Goal: Task Accomplishment & Management: Use online tool/utility

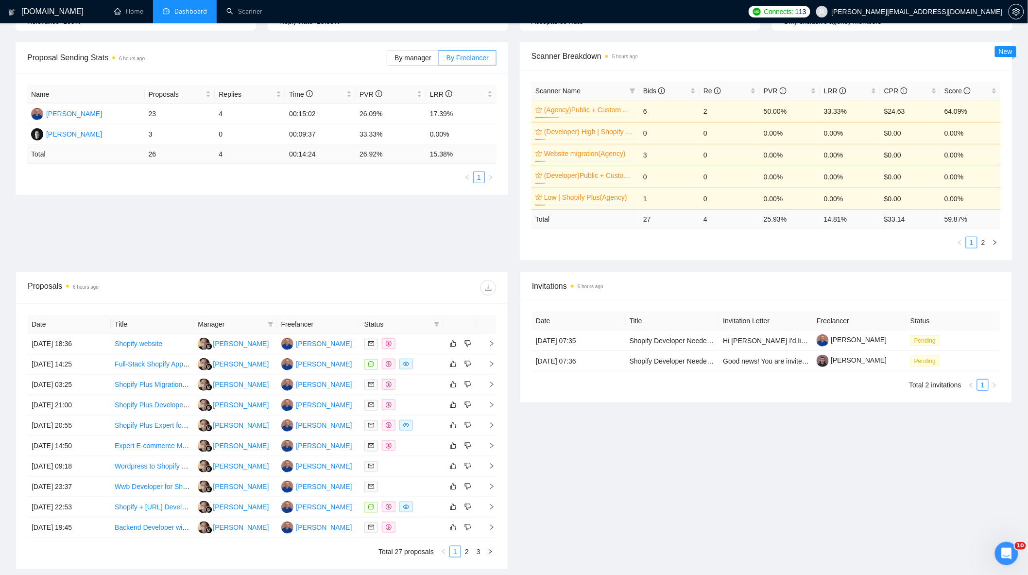
scroll to position [162, 0]
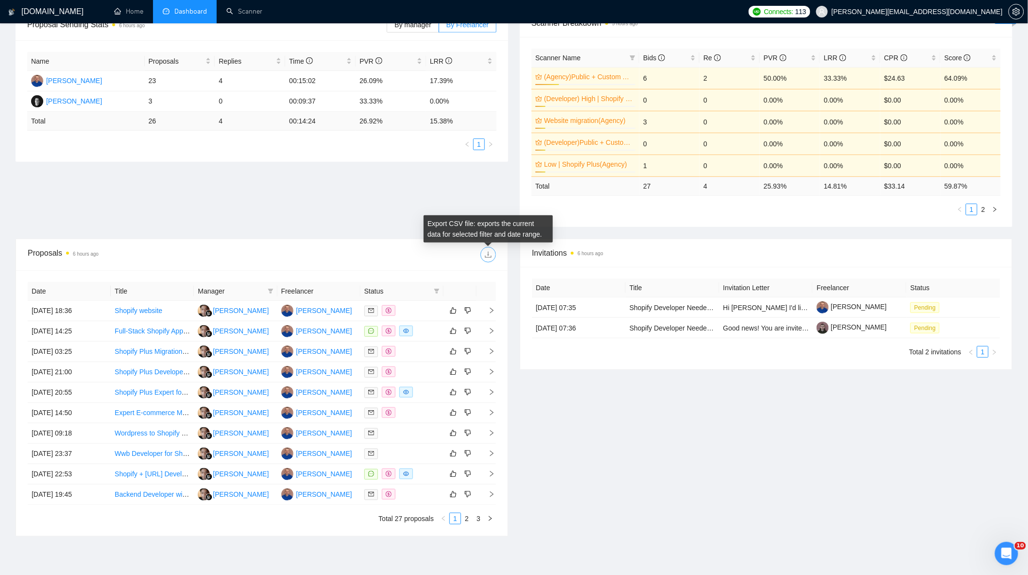
click at [487, 255] on icon "download" at bounding box center [488, 255] width 6 height 6
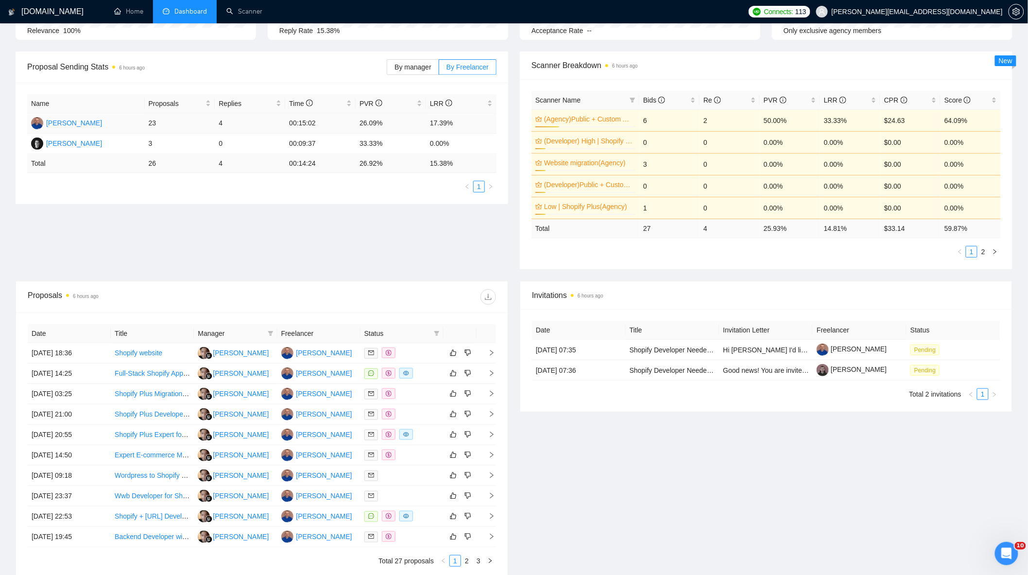
scroll to position [0, 0]
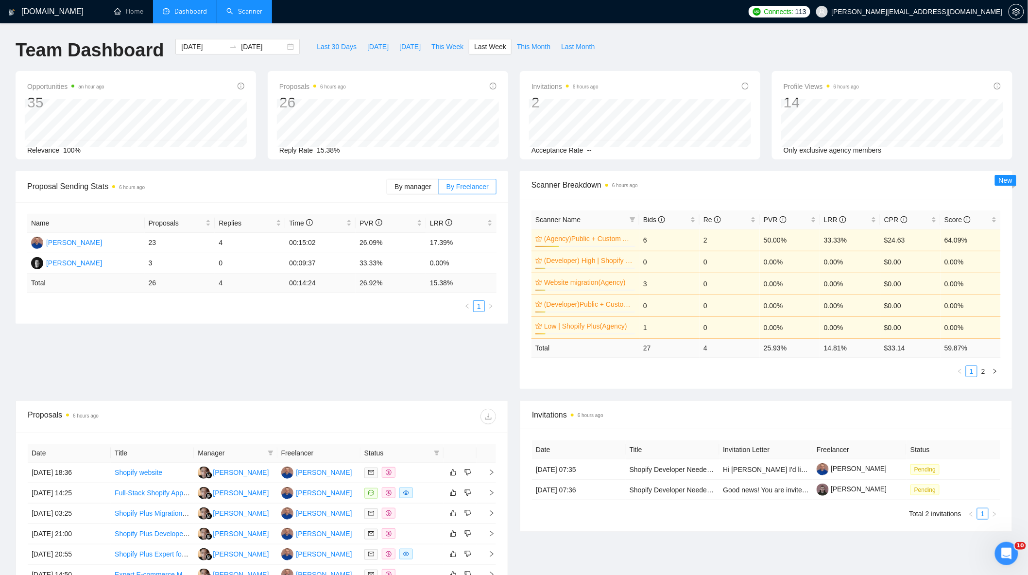
click at [253, 10] on link "Scanner" at bounding box center [244, 11] width 36 height 8
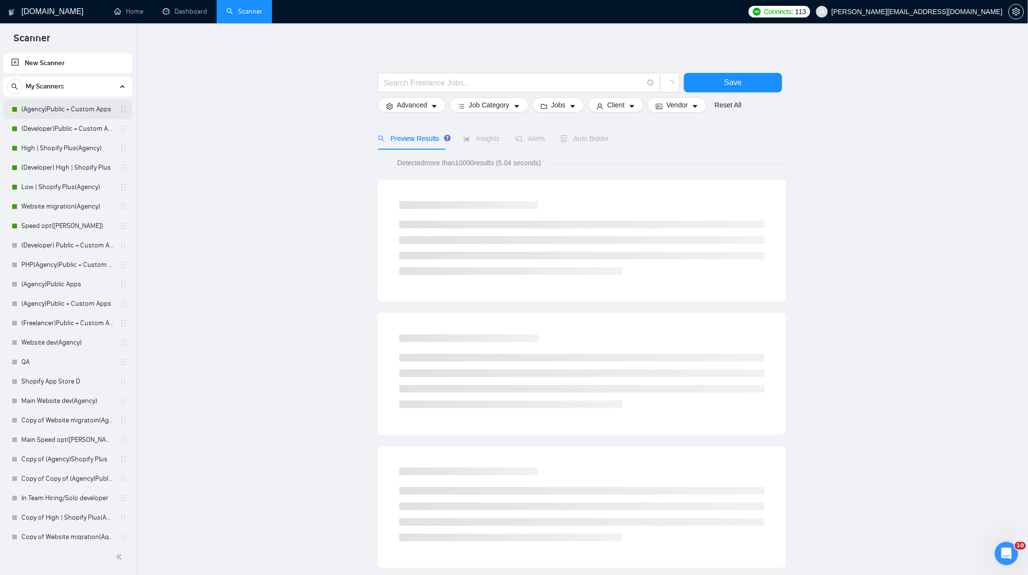
click at [59, 108] on link "(Agency)Public + Custom Apps" at bounding box center [67, 109] width 92 height 19
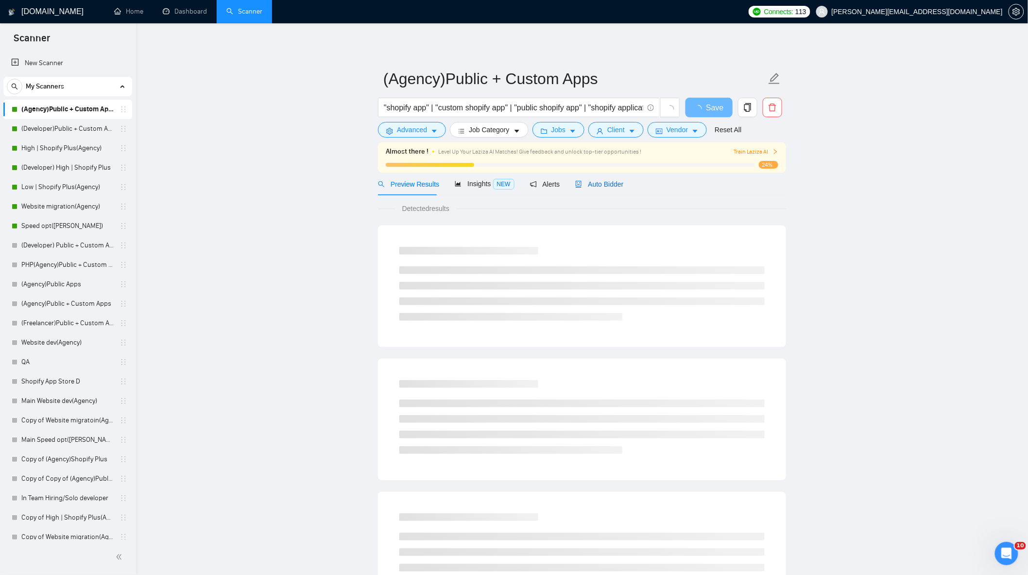
click at [598, 187] on span "Auto Bidder" at bounding box center [599, 184] width 48 height 8
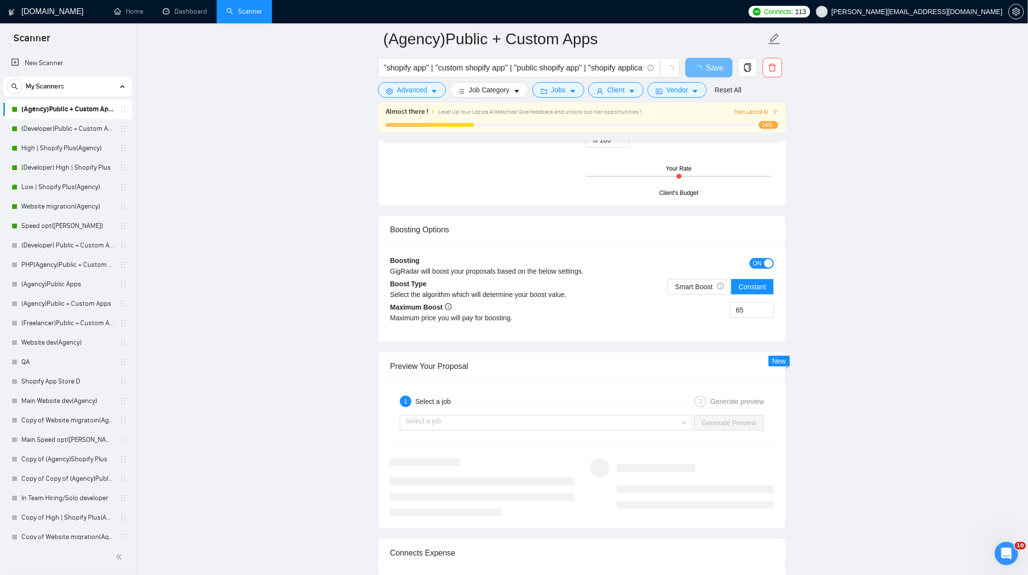
scroll to position [1674, 0]
drag, startPoint x: 748, startPoint y: 313, endPoint x: 704, endPoint y: 316, distance: 43.9
click at [707, 315] on div "65" at bounding box center [678, 314] width 192 height 27
type input "35"
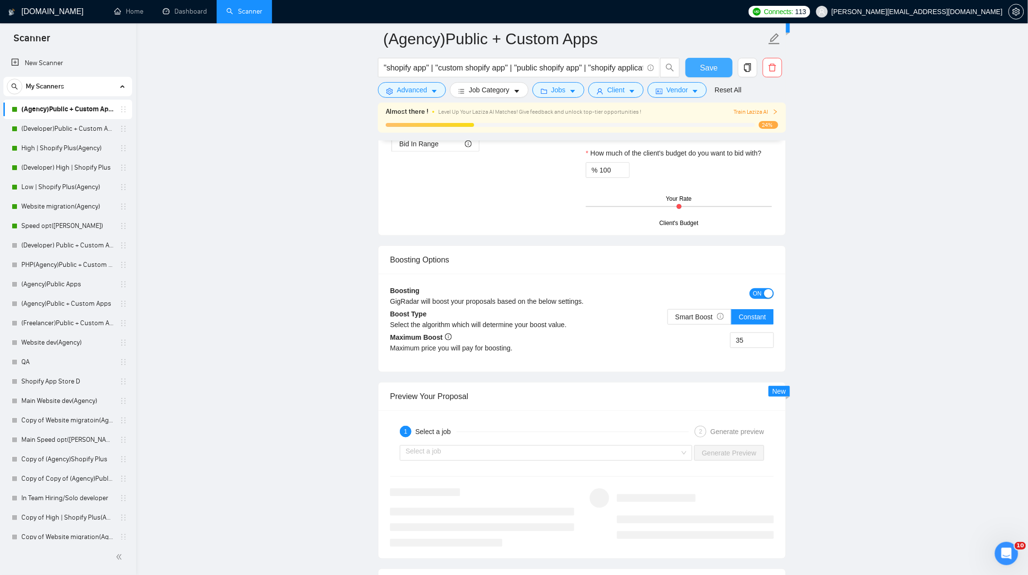
click at [709, 65] on span "Save" at bounding box center [708, 68] width 17 height 12
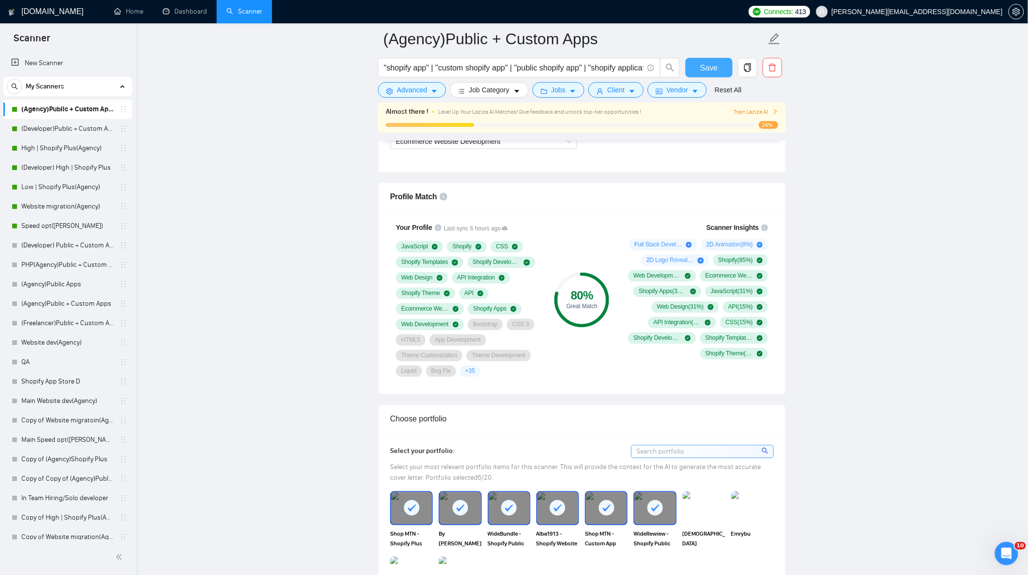
scroll to position [594, 0]
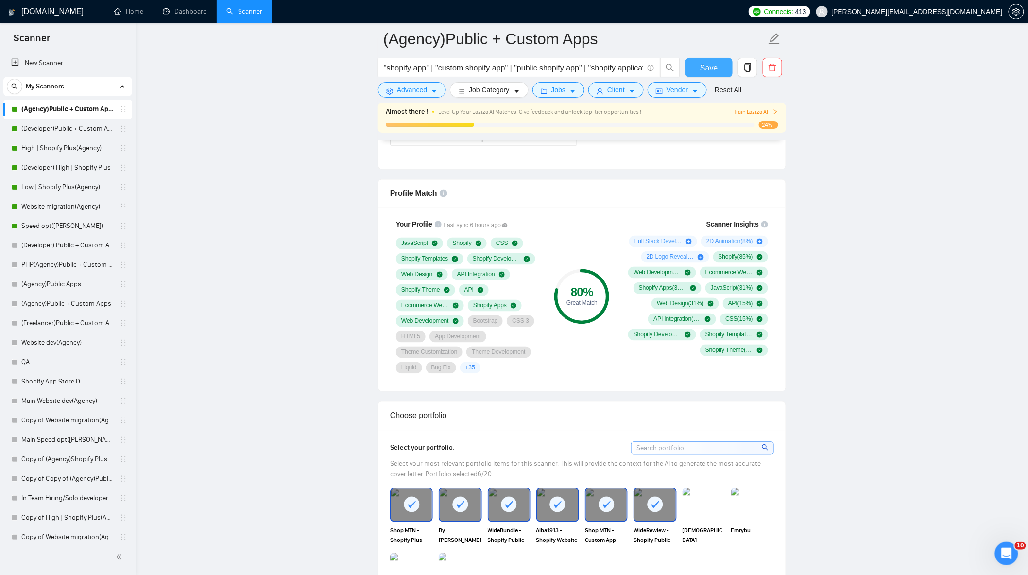
drag, startPoint x: 713, startPoint y: 68, endPoint x: 318, endPoint y: 246, distance: 434.0
click at [713, 68] on span "Save" at bounding box center [708, 68] width 17 height 12
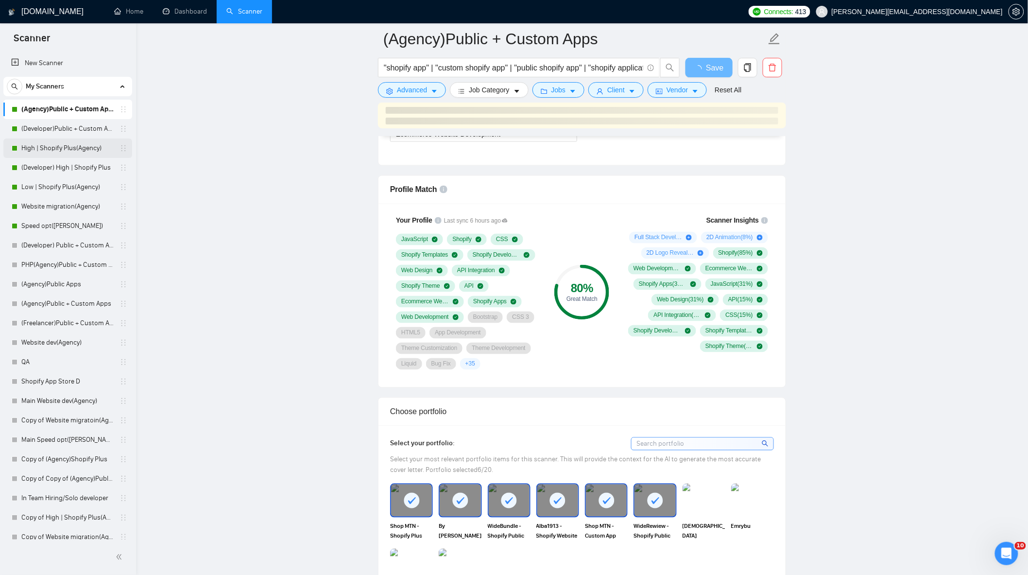
click at [53, 147] on link "High | Shopify Plus(Agency)" at bounding box center [67, 148] width 92 height 19
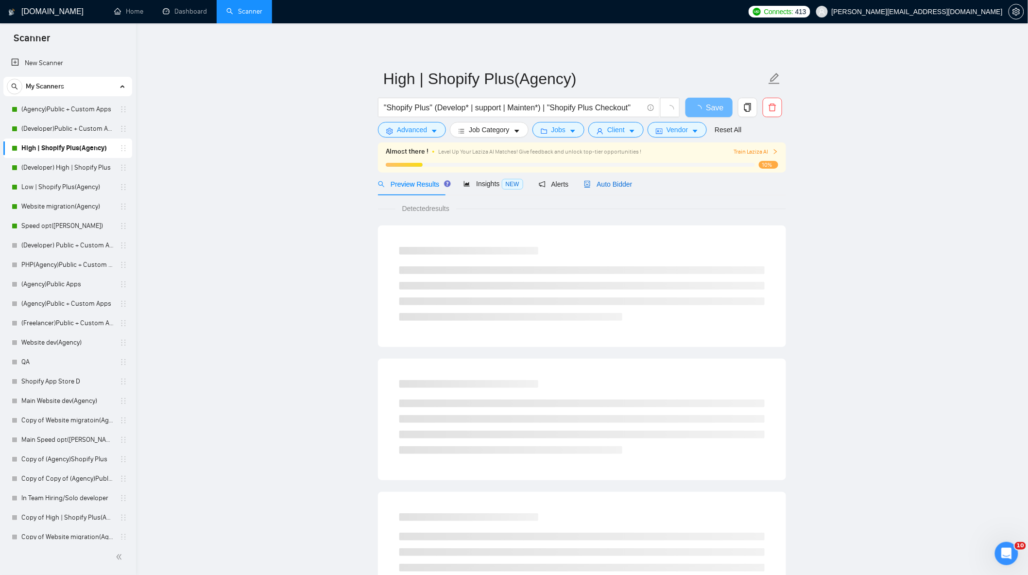
click at [610, 186] on span "Auto Bidder" at bounding box center [608, 184] width 48 height 8
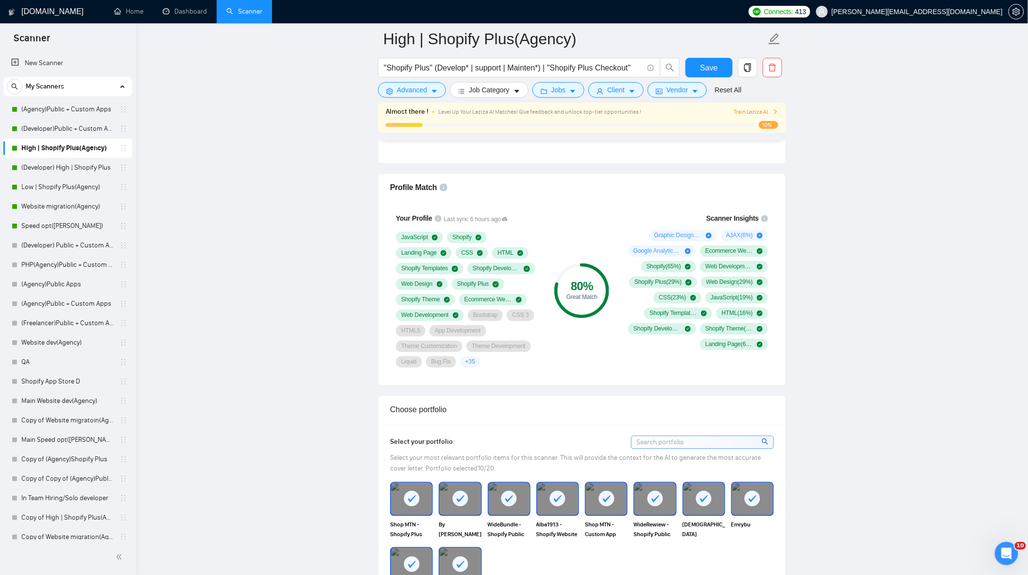
scroll to position [648, 0]
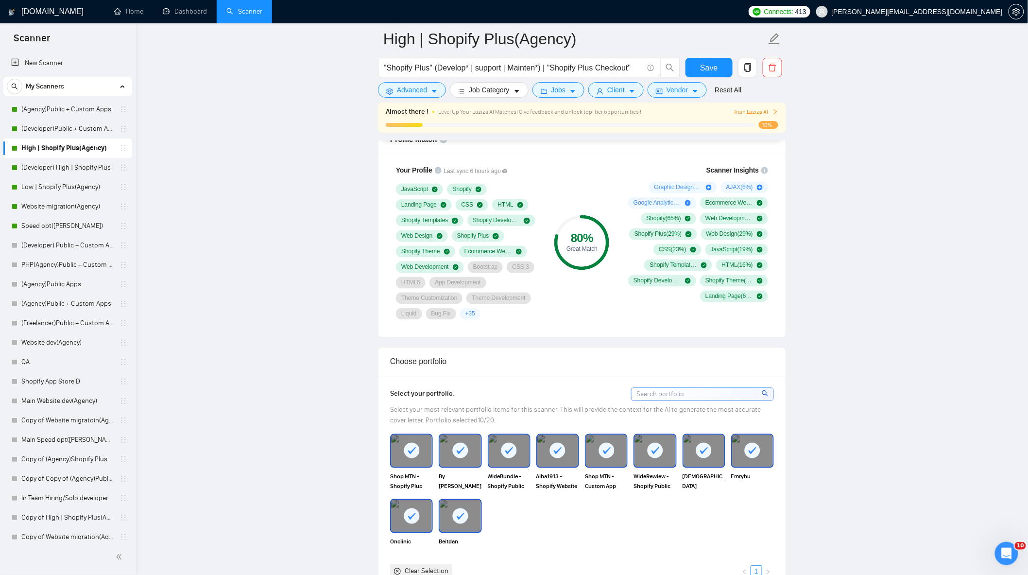
drag, startPoint x: 55, startPoint y: 211, endPoint x: 493, endPoint y: 222, distance: 438.0
click at [55, 211] on link "Website migration(Agency)" at bounding box center [67, 206] width 92 height 19
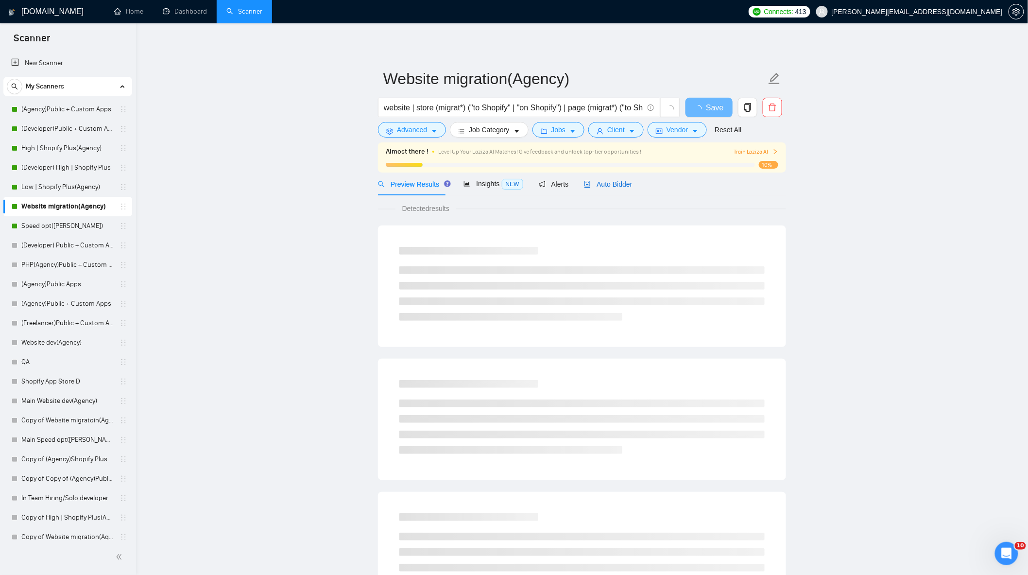
click at [621, 188] on span "Auto Bidder" at bounding box center [608, 184] width 48 height 8
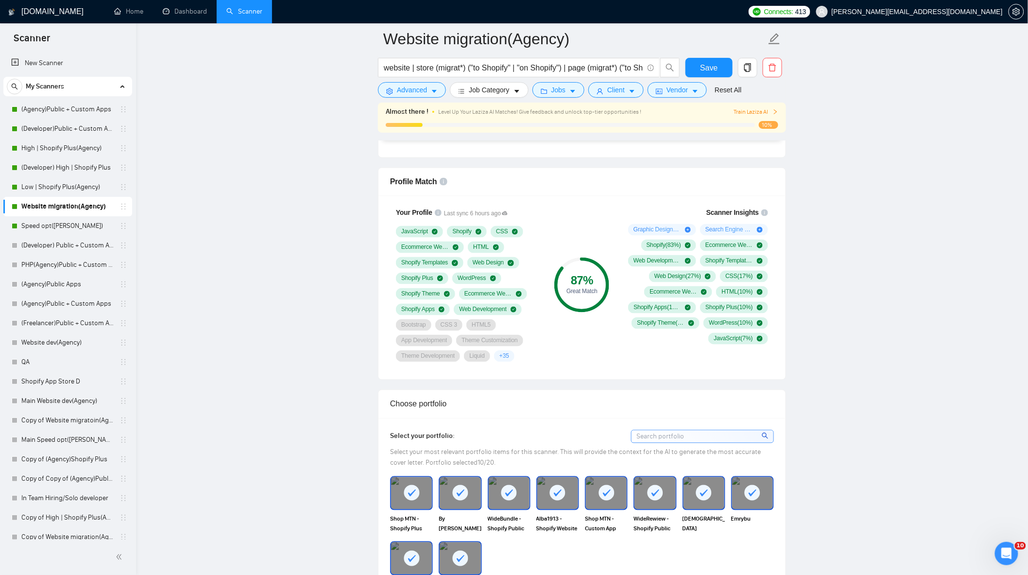
scroll to position [594, 0]
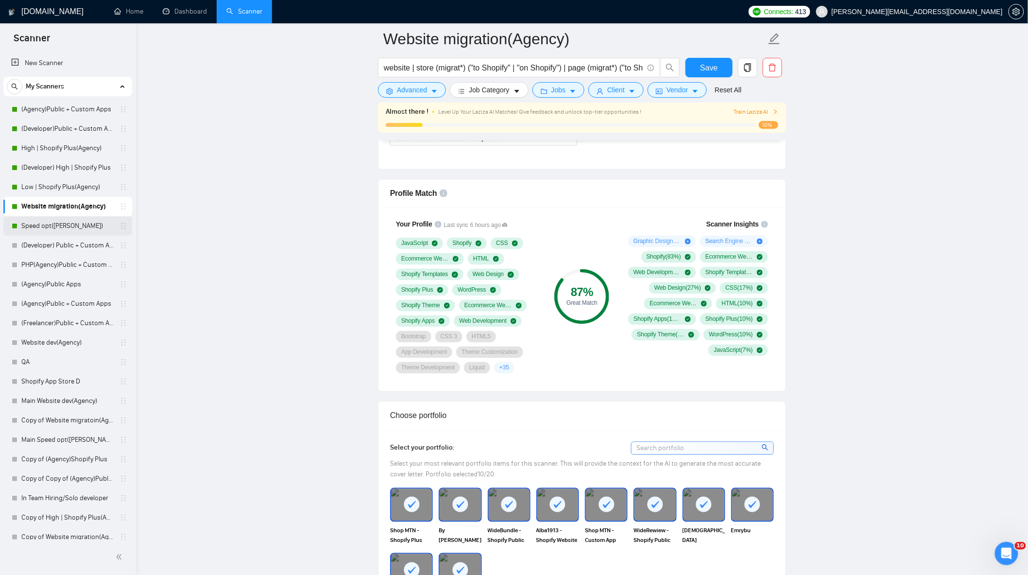
click at [18, 226] on div "Speed opt([PERSON_NAME])" at bounding box center [70, 225] width 116 height 19
click at [50, 223] on link "Speed opt([PERSON_NAME])" at bounding box center [67, 225] width 92 height 19
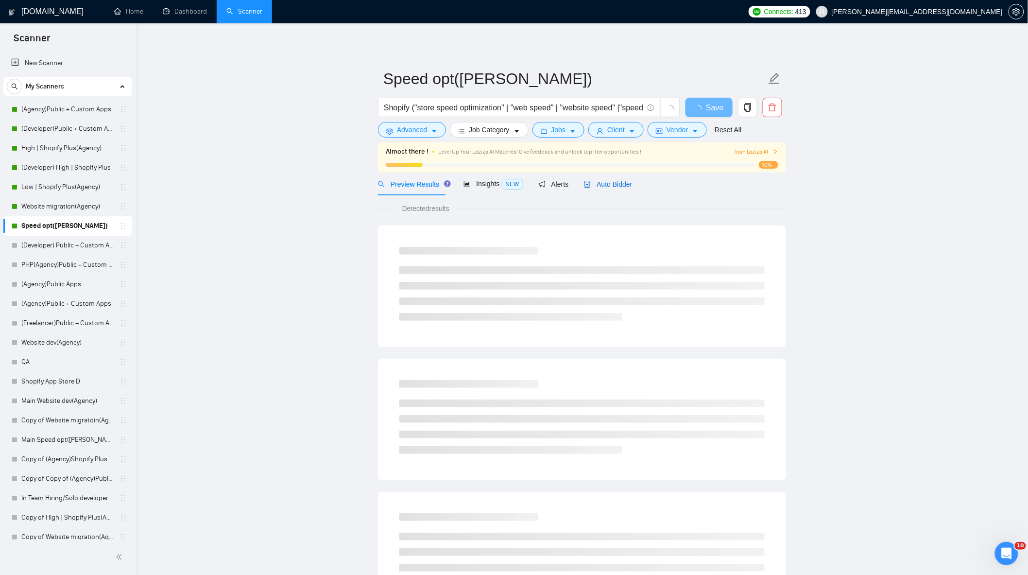
click at [599, 188] on span "Auto Bidder" at bounding box center [608, 184] width 48 height 8
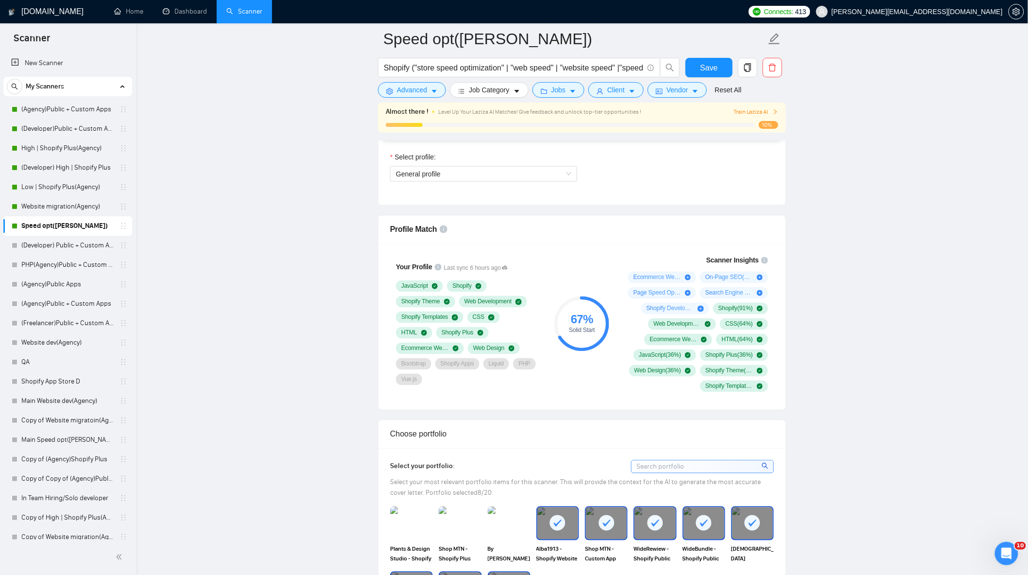
scroll to position [540, 0]
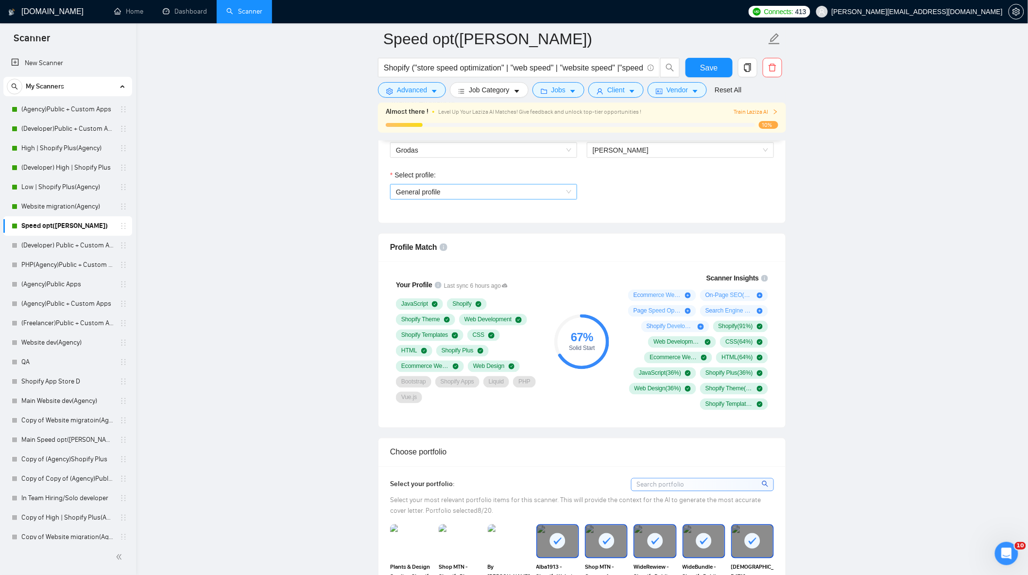
click at [513, 193] on span "General profile" at bounding box center [483, 192] width 175 height 15
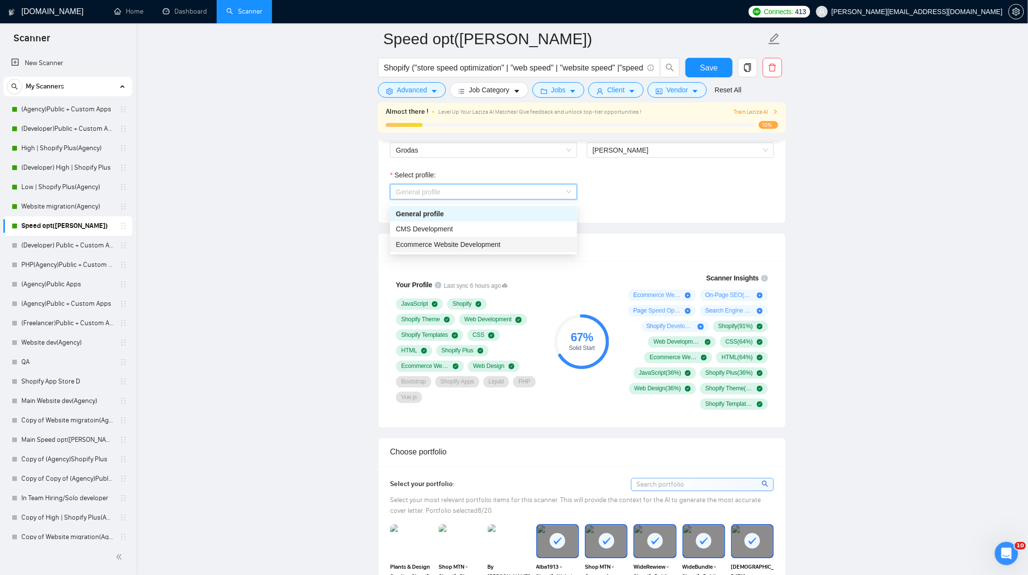
click at [484, 241] on span "Ecommerce Website Development" at bounding box center [448, 245] width 104 height 8
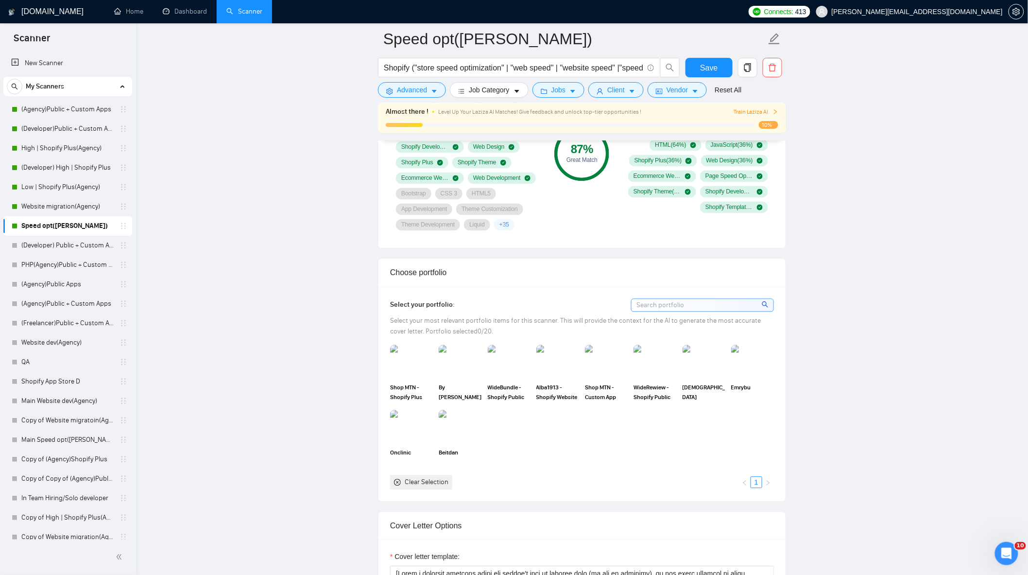
scroll to position [756, 0]
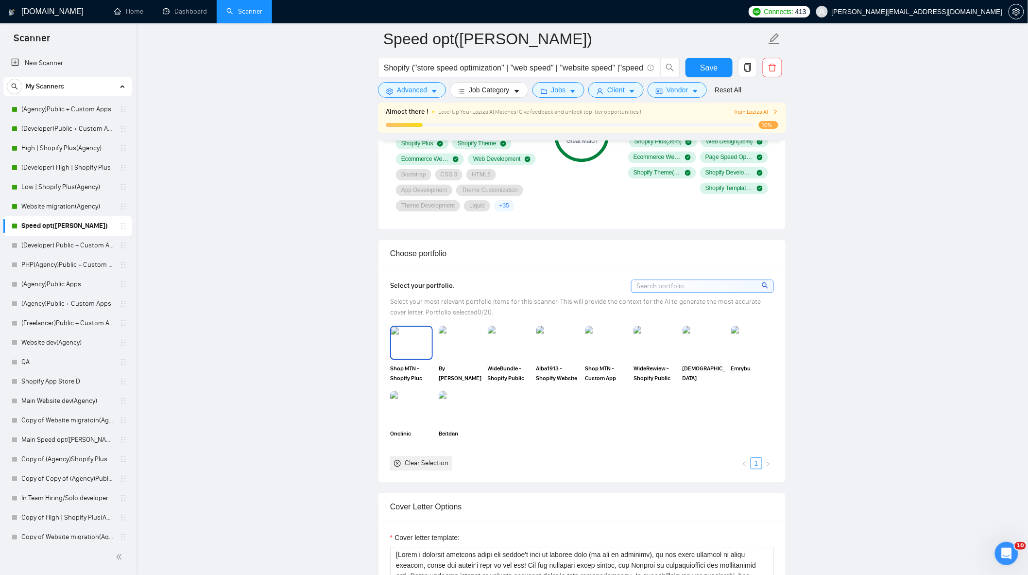
click at [396, 351] on img at bounding box center [411, 343] width 41 height 32
click at [457, 348] on img at bounding box center [460, 343] width 43 height 34
click at [525, 349] on img at bounding box center [509, 343] width 41 height 32
click at [565, 348] on img at bounding box center [558, 343] width 41 height 32
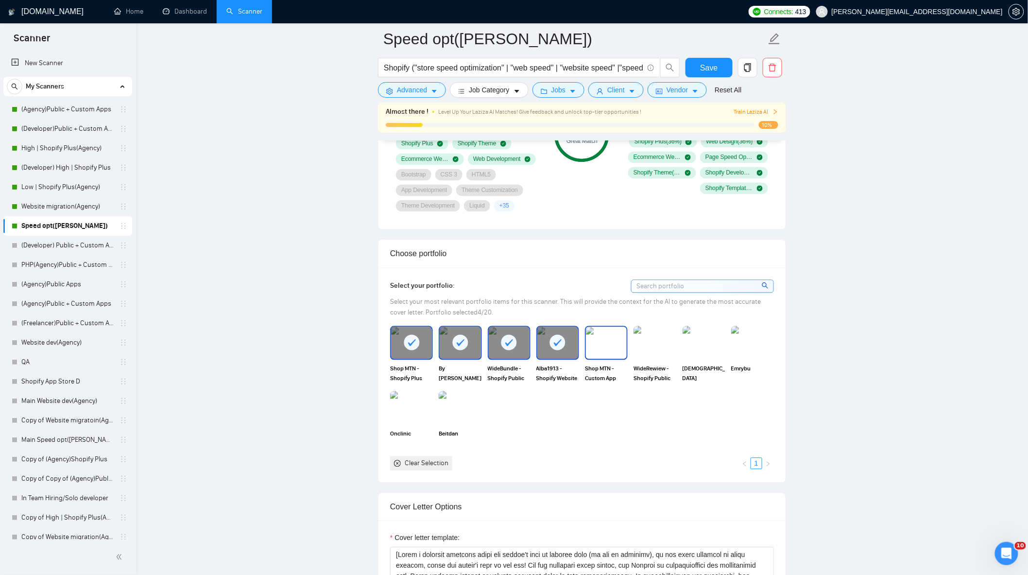
click at [601, 352] on img at bounding box center [606, 343] width 41 height 32
click at [667, 352] on img at bounding box center [655, 343] width 41 height 32
click at [710, 352] on img at bounding box center [704, 343] width 41 height 32
click at [783, 347] on div "Select your portfolio: Select your most relevant portfolio items for this scann…" at bounding box center [582, 375] width 407 height 215
click at [755, 344] on img at bounding box center [752, 343] width 43 height 34
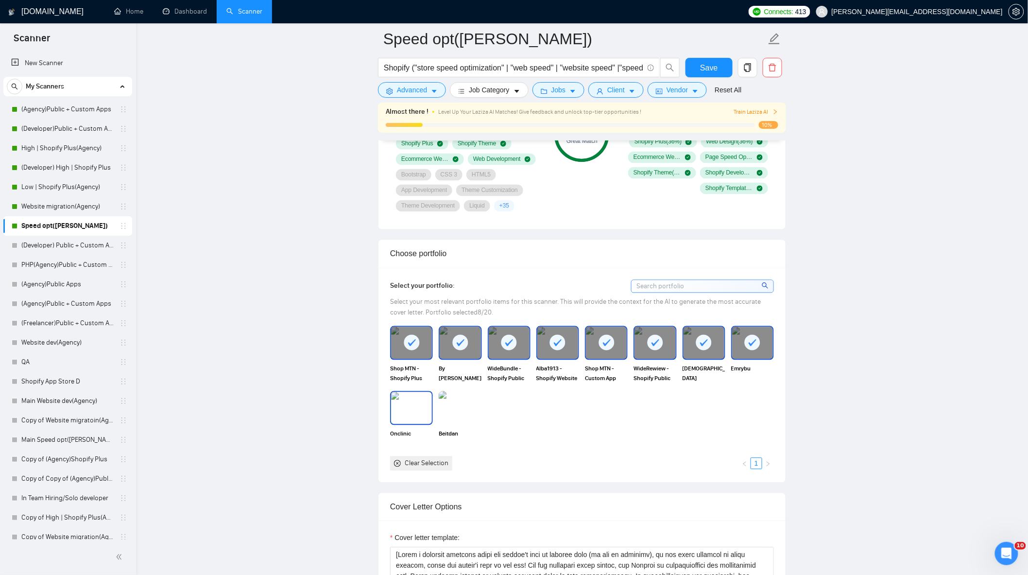
click at [464, 416] on img at bounding box center [460, 408] width 43 height 34
click at [404, 417] on img at bounding box center [411, 408] width 41 height 32
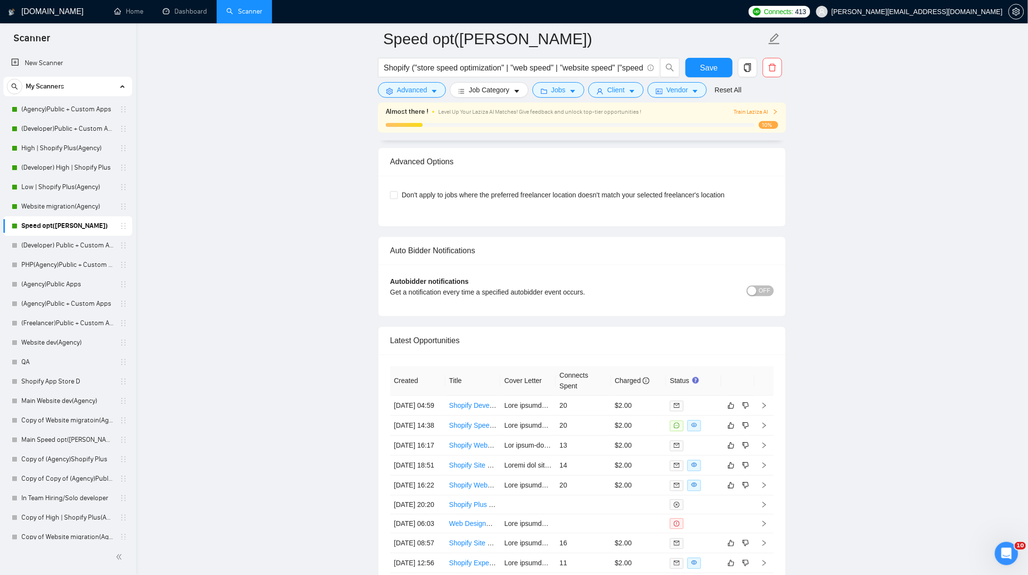
scroll to position [2430, 0]
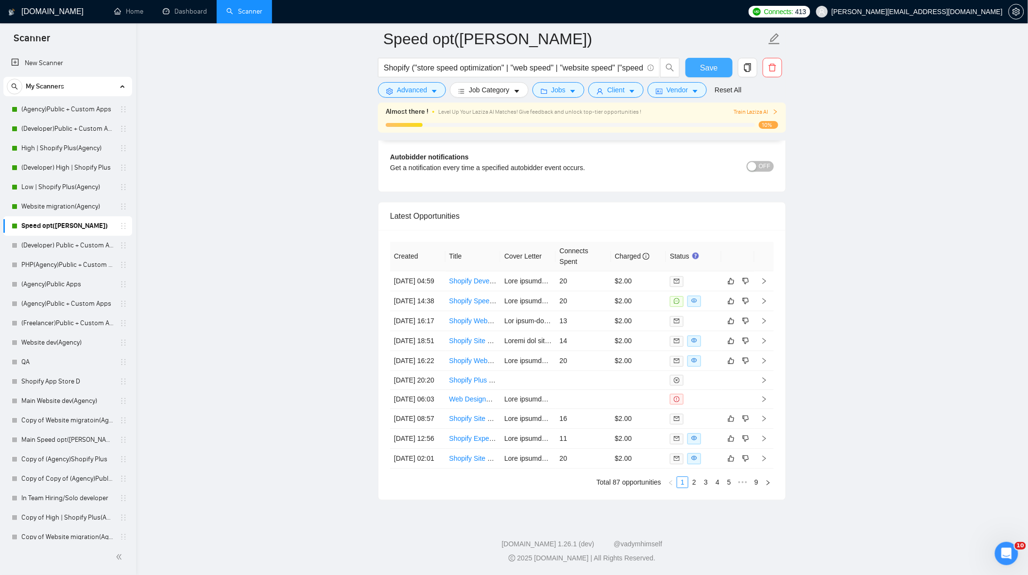
drag, startPoint x: 715, startPoint y: 67, endPoint x: 835, endPoint y: 266, distance: 232.0
click at [715, 67] on span "Save" at bounding box center [708, 68] width 17 height 12
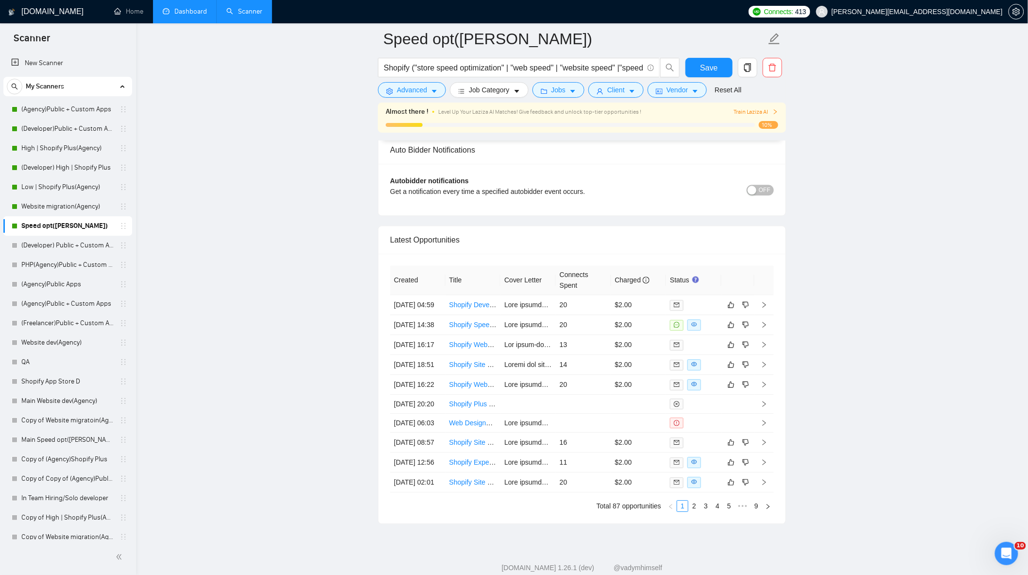
click at [171, 7] on link "Dashboard" at bounding box center [185, 11] width 44 height 8
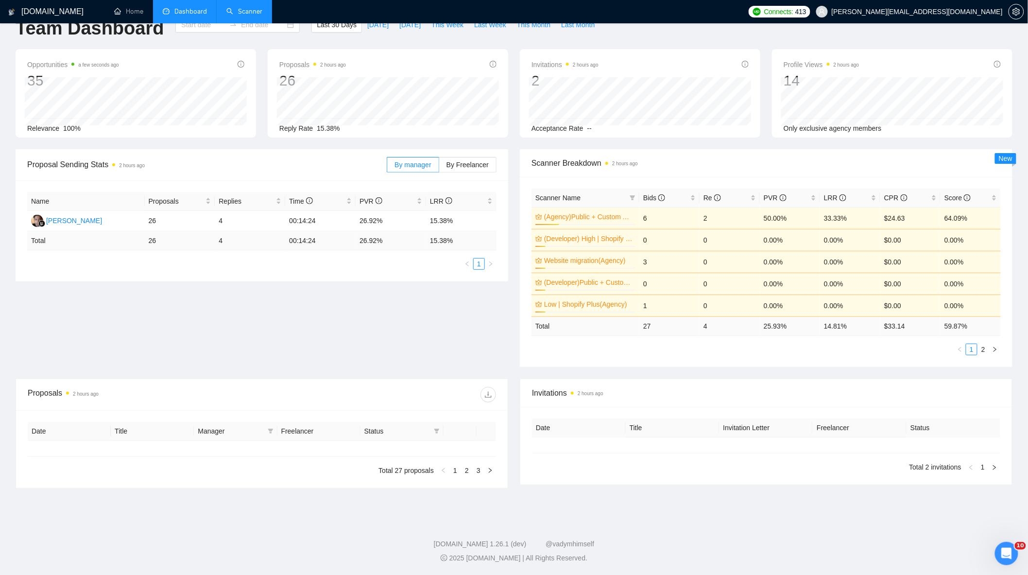
type input "[DATE]"
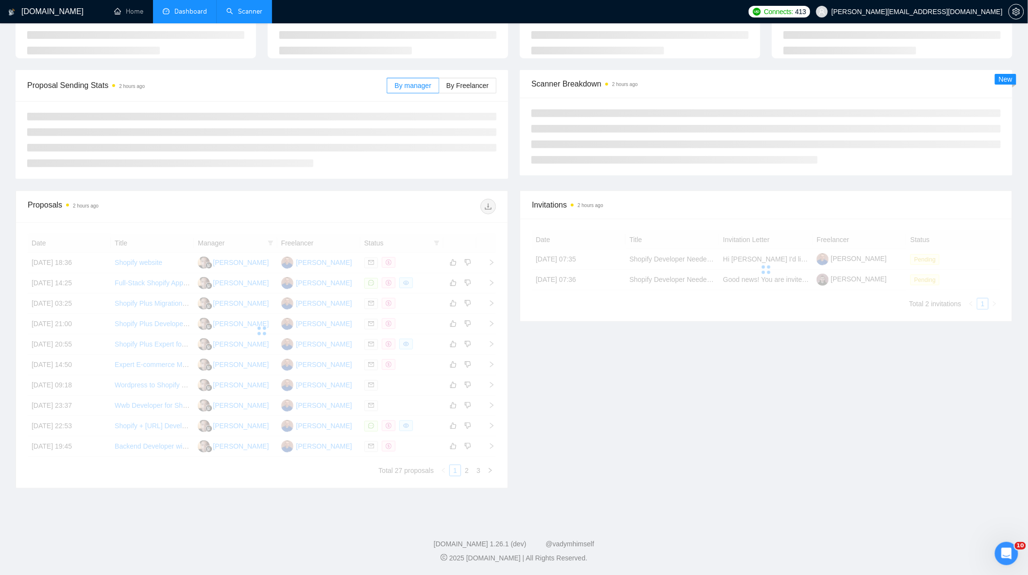
scroll to position [22, 0]
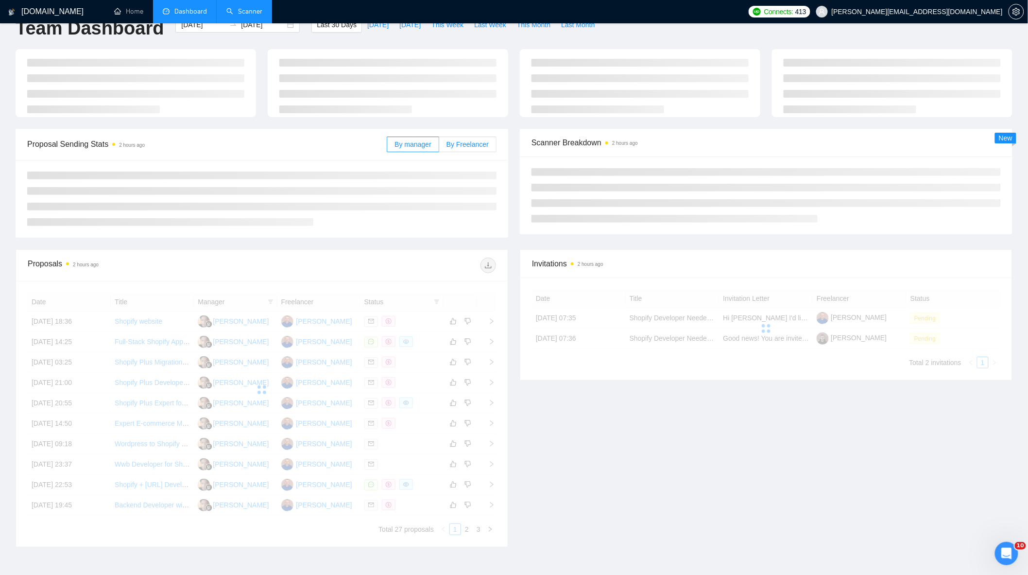
click at [456, 146] on span "By Freelancer" at bounding box center [468, 144] width 42 height 8
click at [439, 147] on input "By Freelancer" at bounding box center [439, 147] width 0 height 0
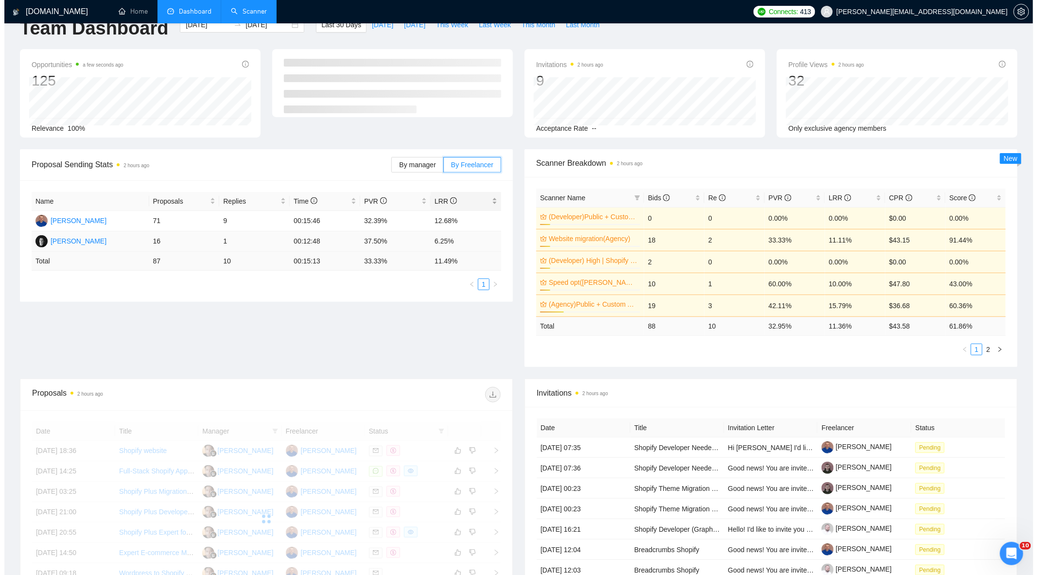
scroll to position [0, 0]
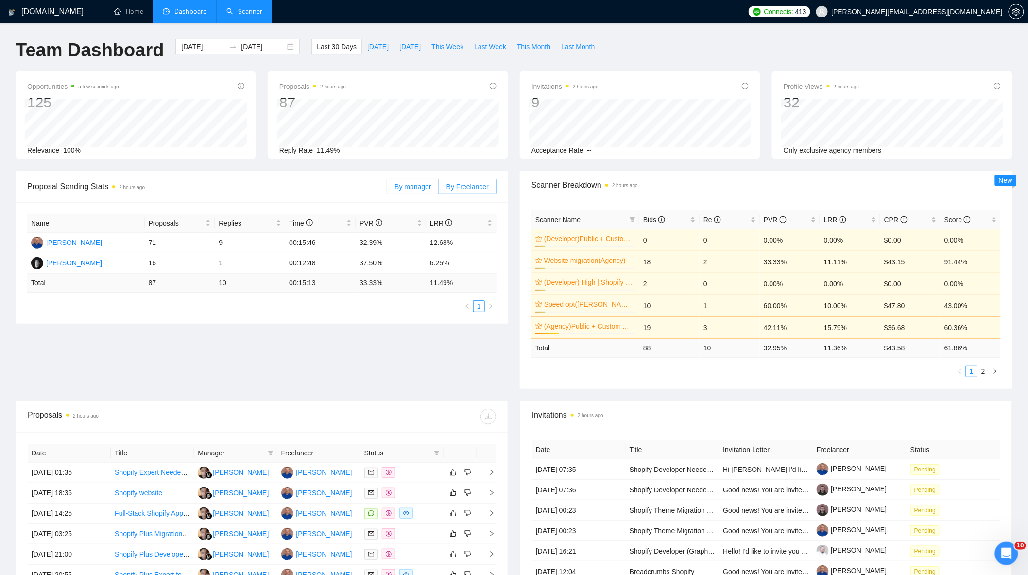
click at [410, 191] on label "By manager" at bounding box center [413, 187] width 52 height 16
click at [387, 189] on input "By manager" at bounding box center [387, 189] width 0 height 0
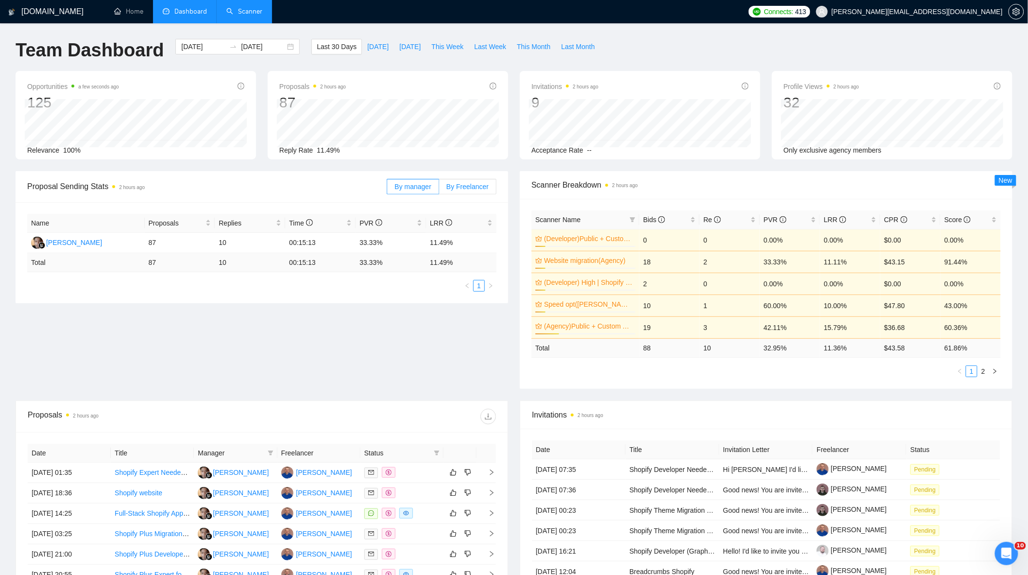
click at [473, 189] on span "By Freelancer" at bounding box center [468, 187] width 42 height 8
click at [439, 189] on input "By Freelancer" at bounding box center [439, 189] width 0 height 0
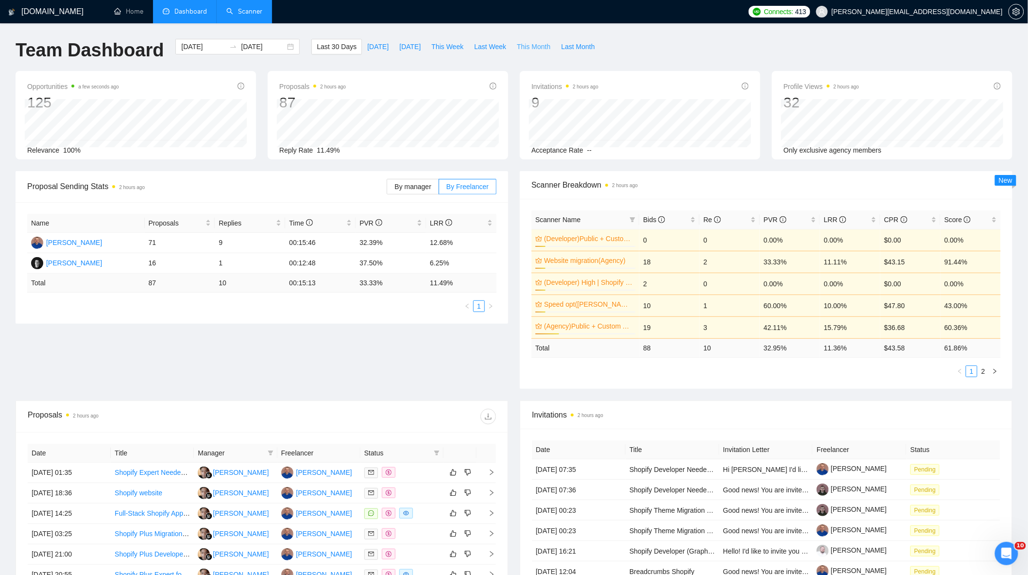
click at [528, 49] on span "This Month" at bounding box center [534, 46] width 34 height 11
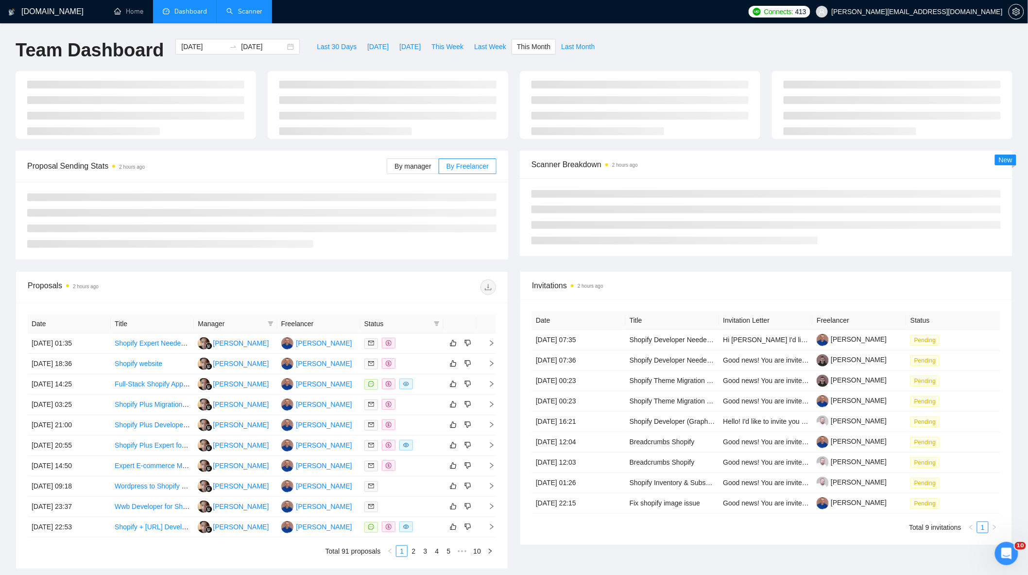
type input "[DATE]"
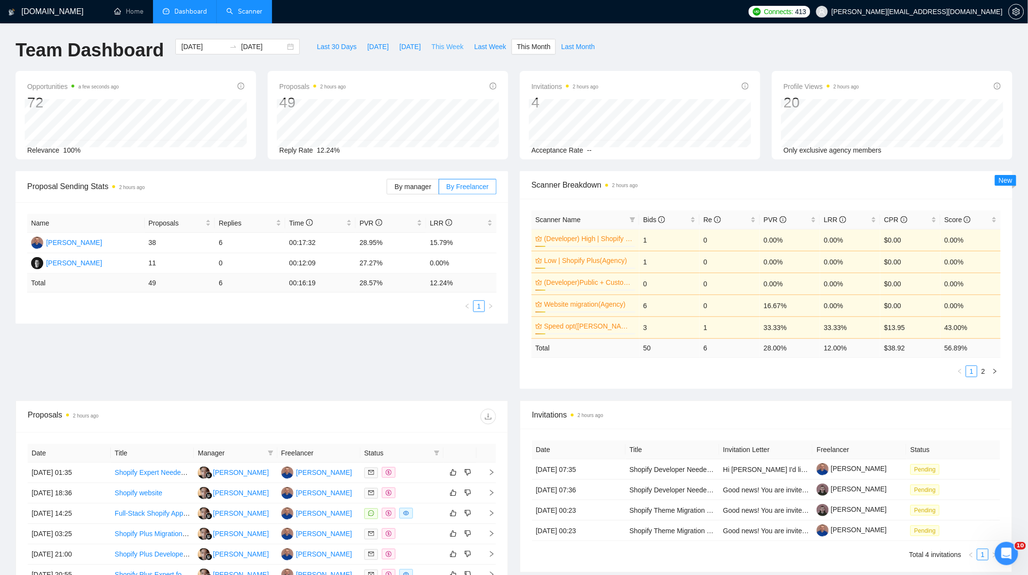
click at [434, 46] on span "This Week" at bounding box center [448, 46] width 32 height 11
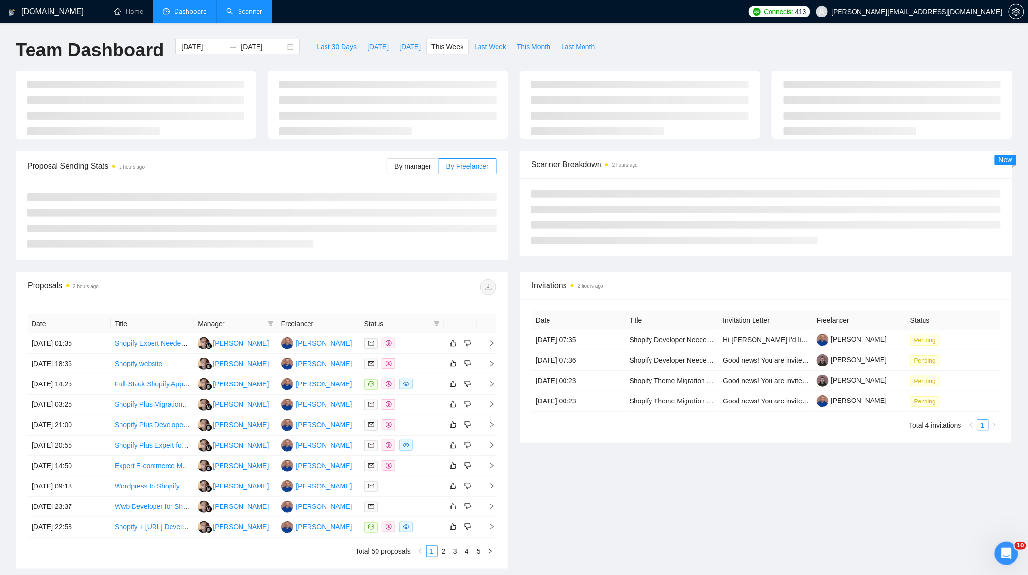
type input "[DATE]"
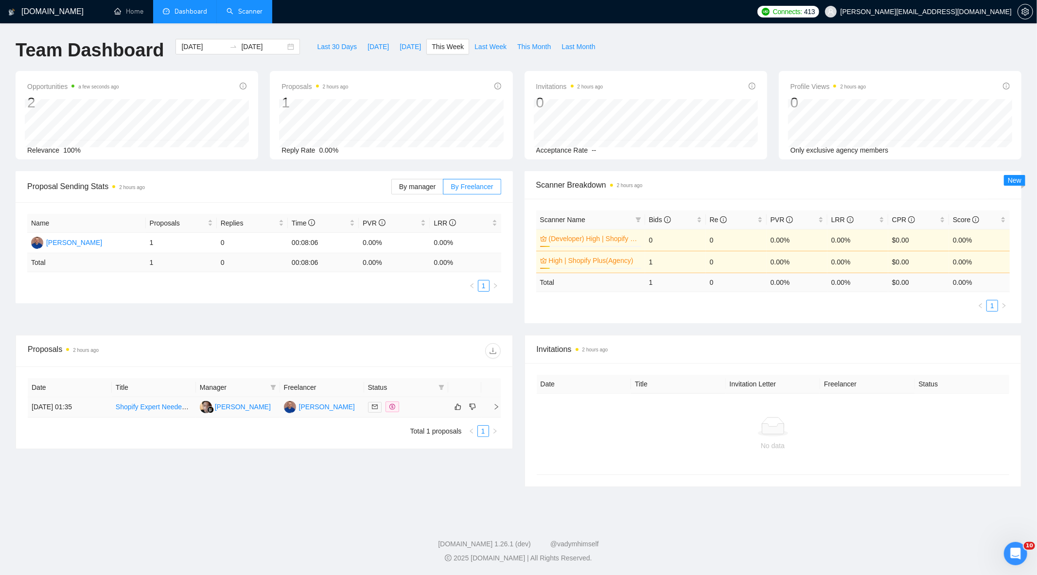
click at [420, 409] on div at bounding box center [406, 406] width 76 height 11
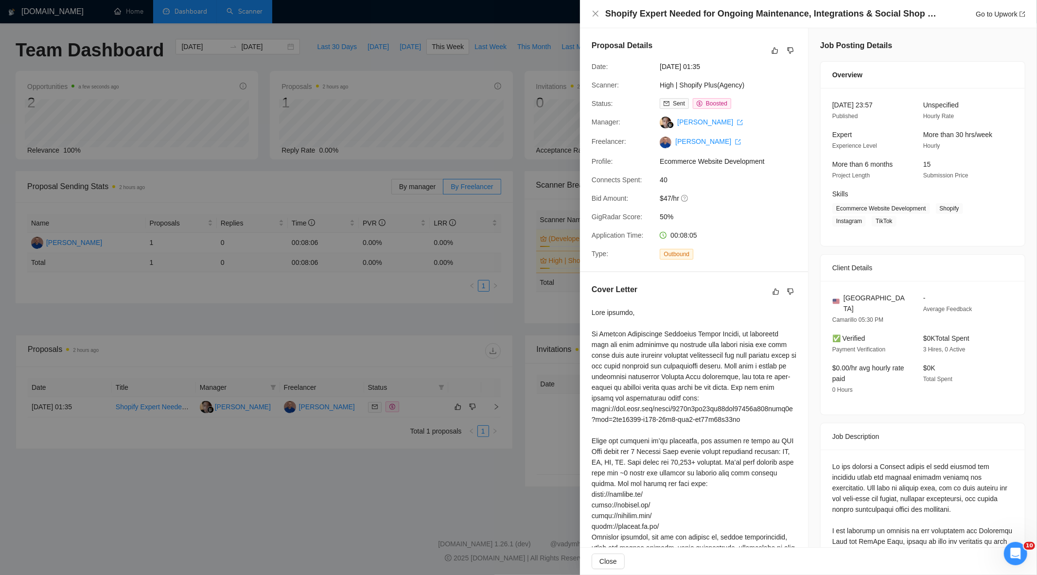
click at [417, 338] on div at bounding box center [518, 287] width 1037 height 575
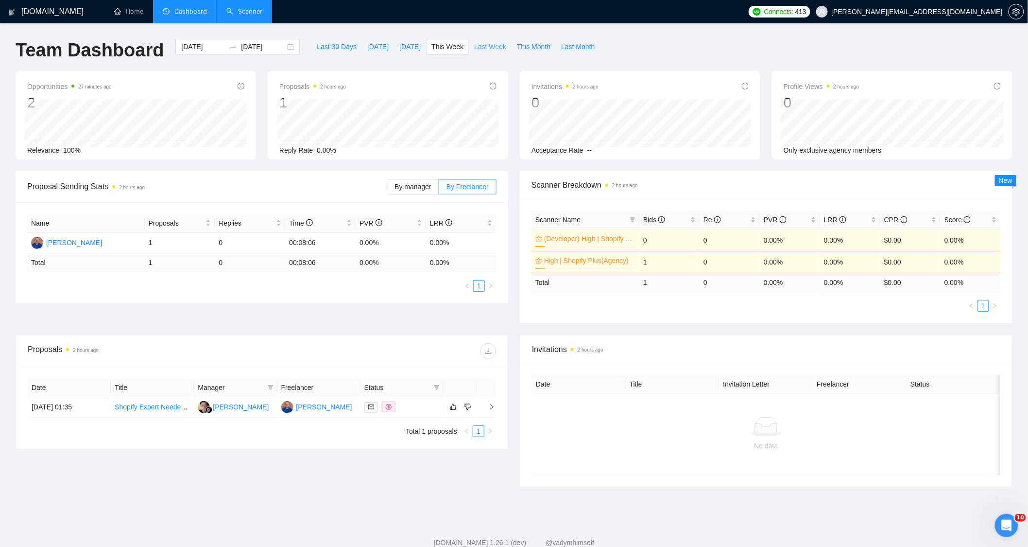
drag, startPoint x: 475, startPoint y: 51, endPoint x: 472, endPoint y: 57, distance: 7.2
click at [475, 51] on span "Last Week" at bounding box center [490, 46] width 32 height 11
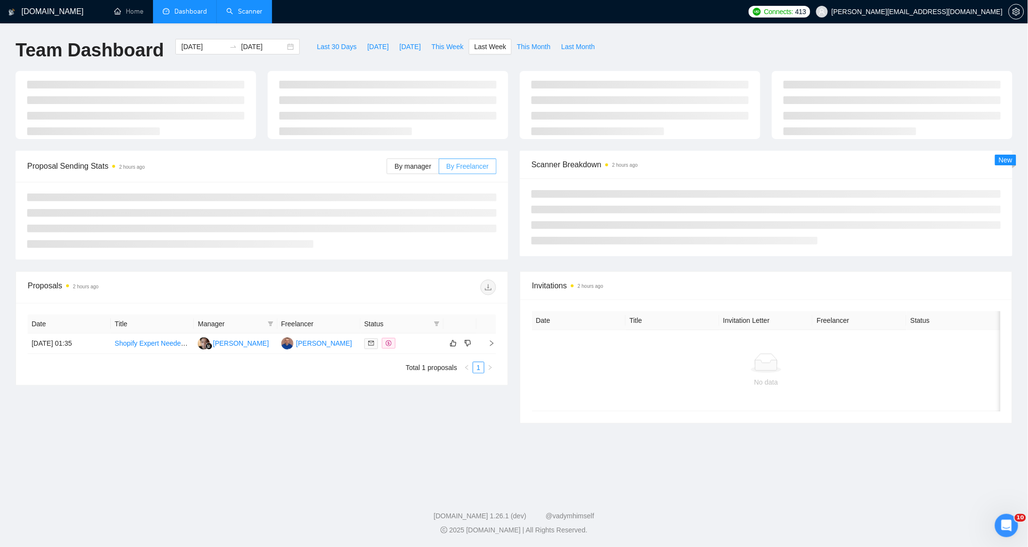
type input "[DATE]"
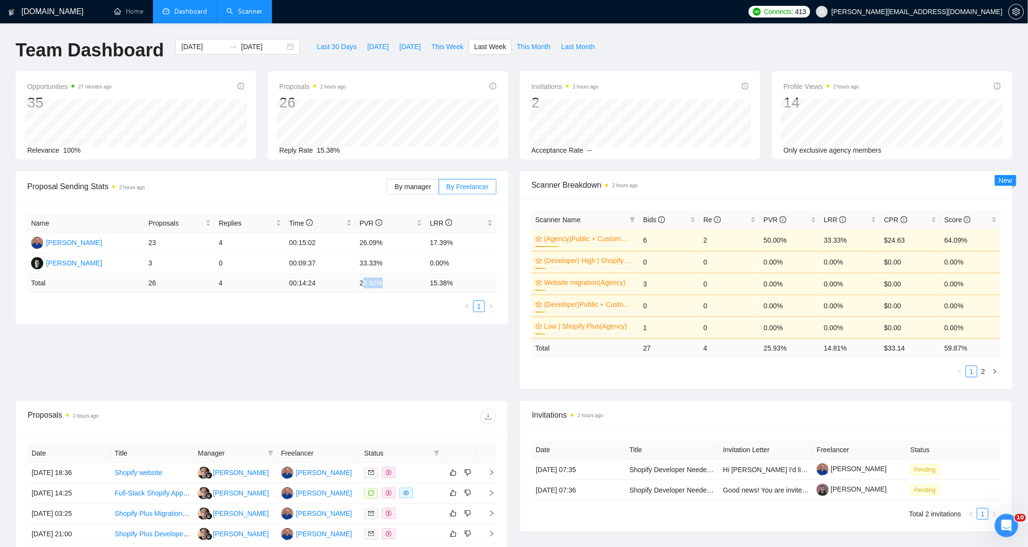
drag, startPoint x: 380, startPoint y: 287, endPoint x: 362, endPoint y: 285, distance: 18.0
click at [363, 285] on td "26.92 %" at bounding box center [391, 283] width 70 height 19
click at [248, 16] on link "Scanner" at bounding box center [244, 11] width 36 height 8
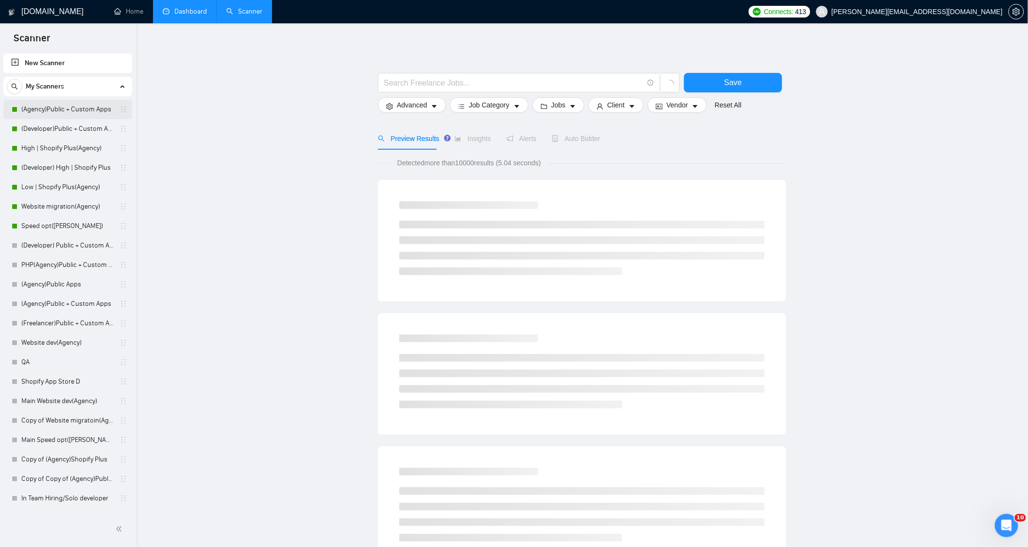
click at [78, 107] on link "(Agency)Public + Custom Apps" at bounding box center [67, 109] width 92 height 19
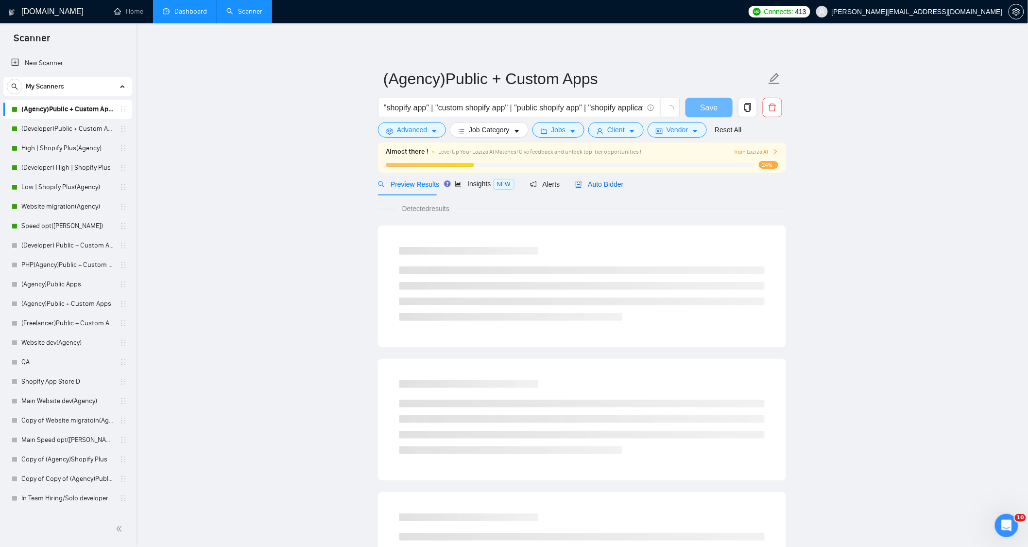
click at [587, 184] on span "Auto Bidder" at bounding box center [599, 184] width 48 height 8
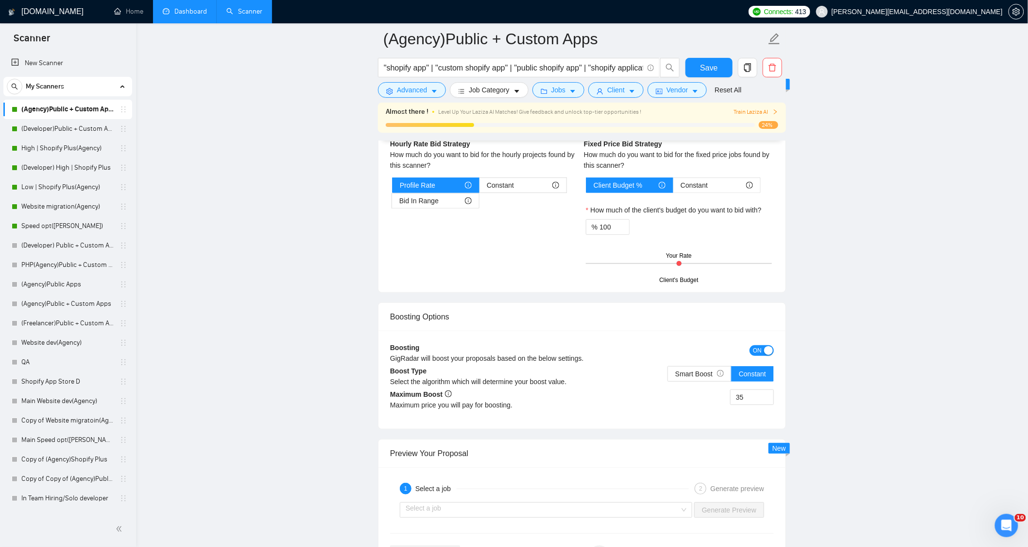
scroll to position [1782, 0]
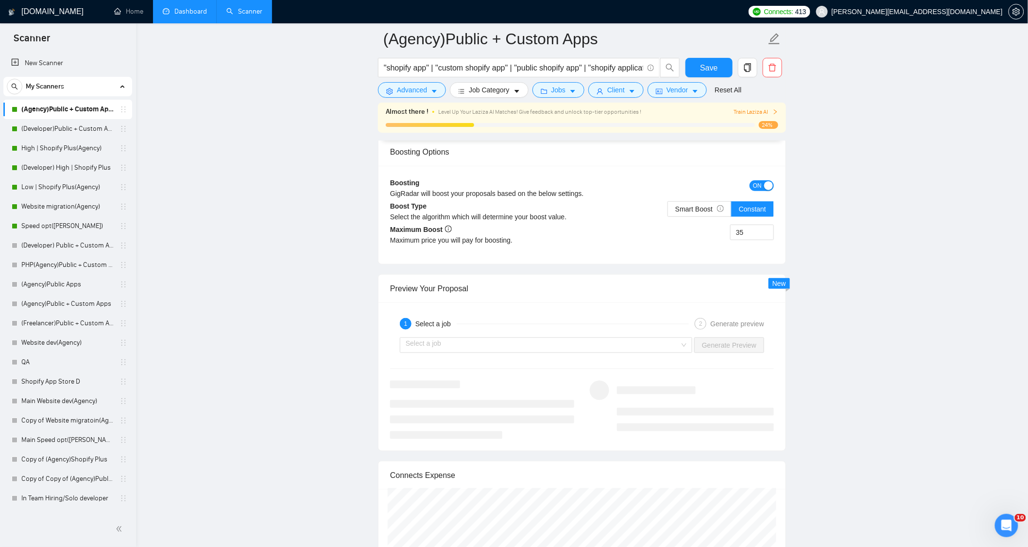
drag, startPoint x: 745, startPoint y: 243, endPoint x: 698, endPoint y: 249, distance: 47.0
click at [706, 247] on div "35" at bounding box center [678, 238] width 192 height 27
type input "65"
click at [661, 252] on div "65" at bounding box center [678, 238] width 192 height 27
click at [709, 66] on span "Save" at bounding box center [708, 68] width 17 height 12
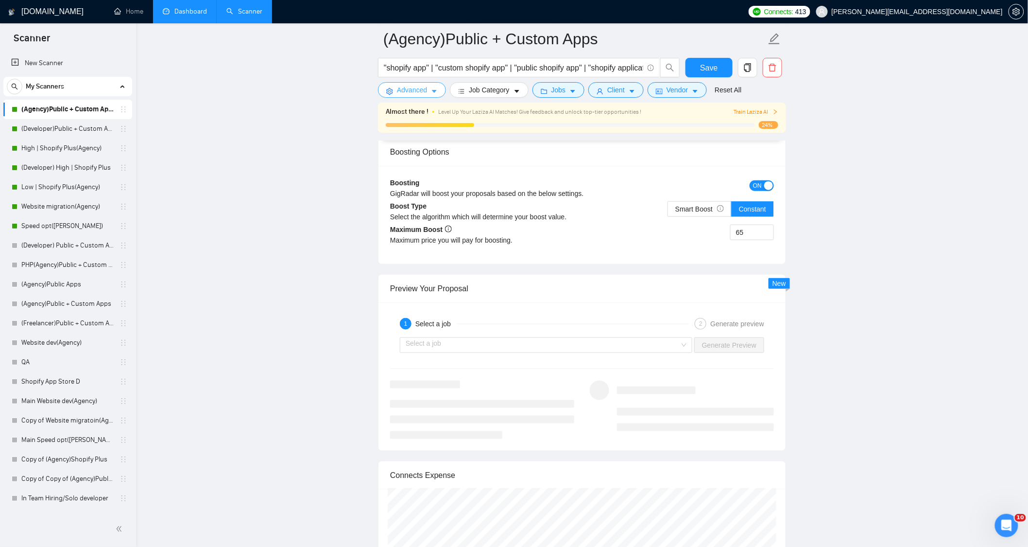
click at [399, 91] on span "Advanced" at bounding box center [412, 90] width 30 height 11
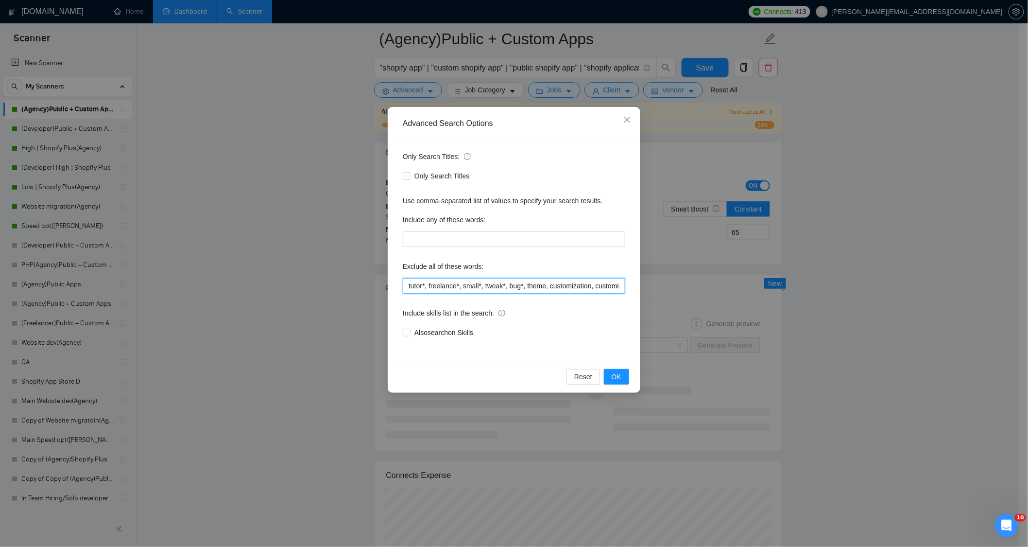
scroll to position [0, 523]
drag, startPoint x: 485, startPoint y: 289, endPoint x: 713, endPoint y: 298, distance: 229.1
click at [713, 298] on div "Advanced Search Options Only Search Titles: Only Search Titles Use comma-separa…" at bounding box center [514, 273] width 1028 height 547
click at [591, 316] on div "Include skills list in the search:" at bounding box center [514, 314] width 223 height 19
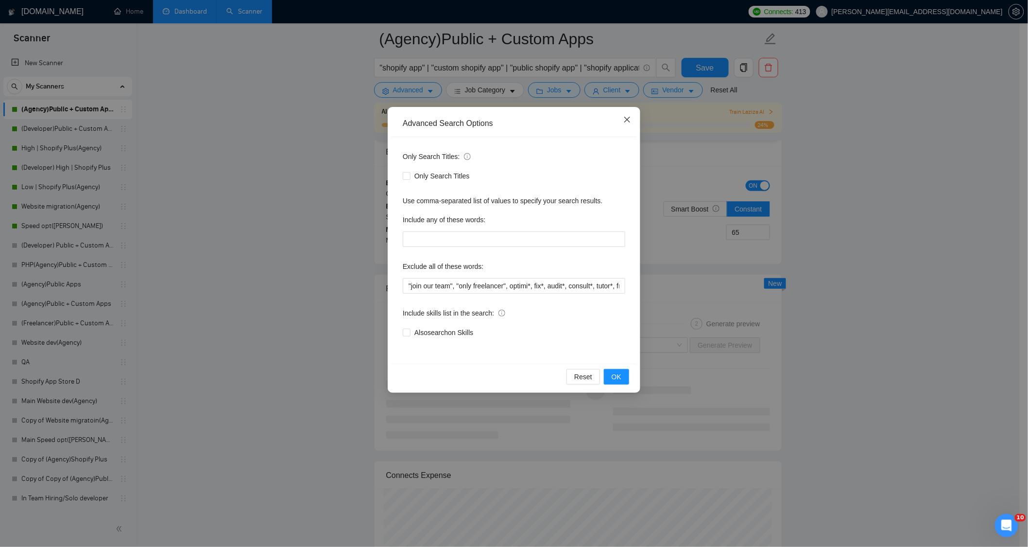
click at [630, 118] on icon "close" at bounding box center [628, 120] width 8 height 8
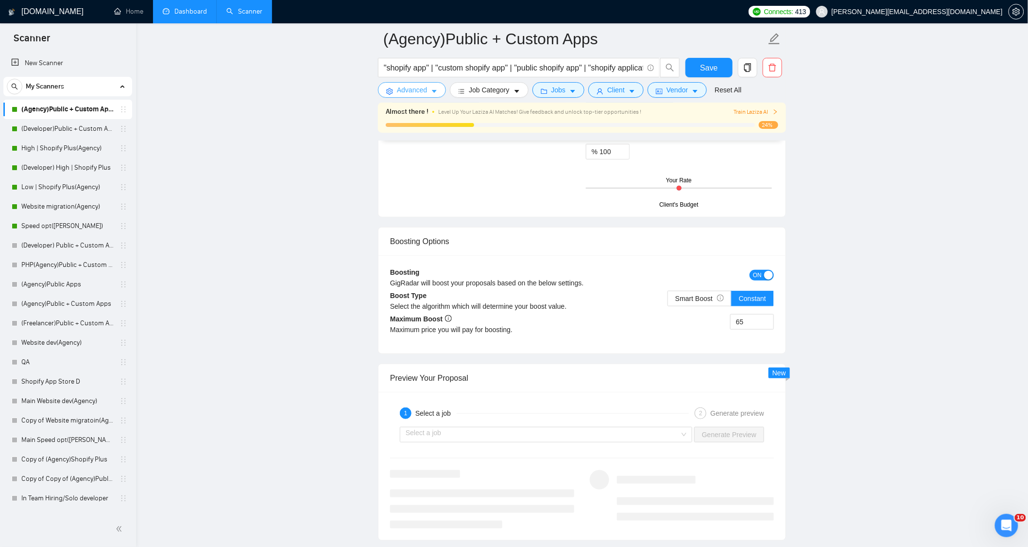
scroll to position [1674, 0]
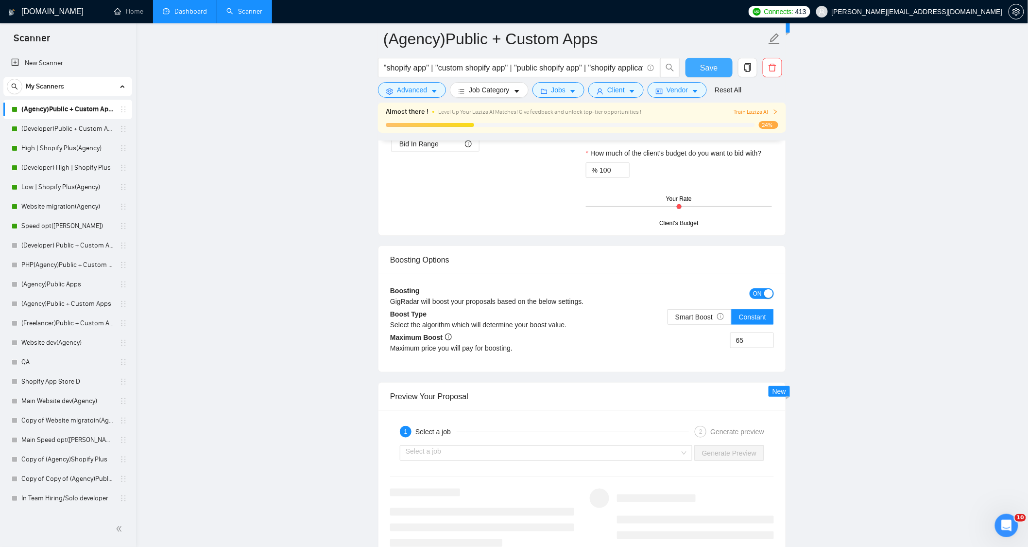
drag, startPoint x: 704, startPoint y: 70, endPoint x: 577, endPoint y: 0, distance: 144.5
click at [704, 70] on span "Save" at bounding box center [708, 68] width 17 height 12
drag, startPoint x: 384, startPoint y: 65, endPoint x: 714, endPoint y: 100, distance: 331.9
click at [714, 100] on form "(Agency)Public + Custom Apps "shopify app" | "custom shopify app" | "public sho…" at bounding box center [582, 62] width 408 height 79
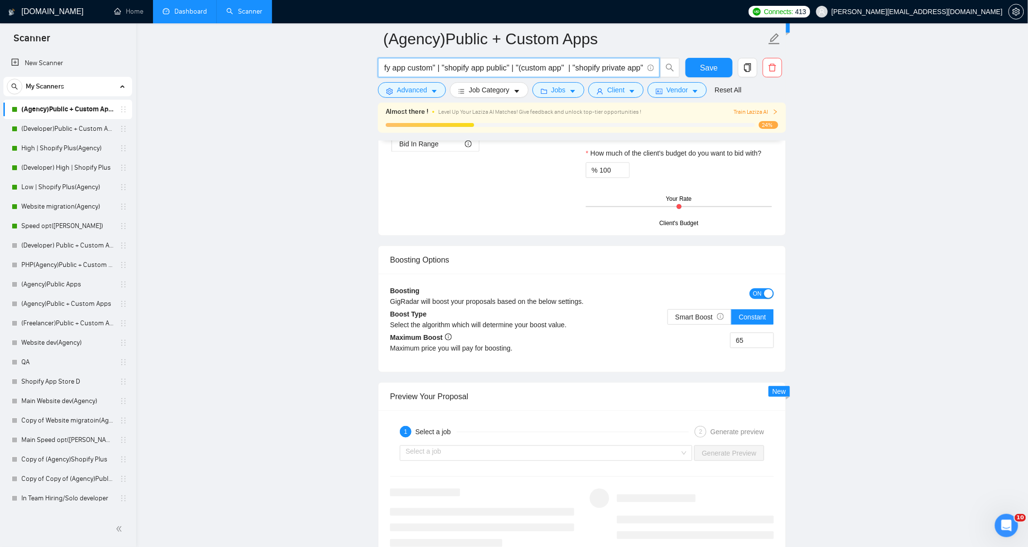
drag, startPoint x: 82, startPoint y: 151, endPoint x: 244, endPoint y: 154, distance: 162.4
click at [82, 151] on link "High | Shopify Plus(Agency)" at bounding box center [67, 148] width 92 height 19
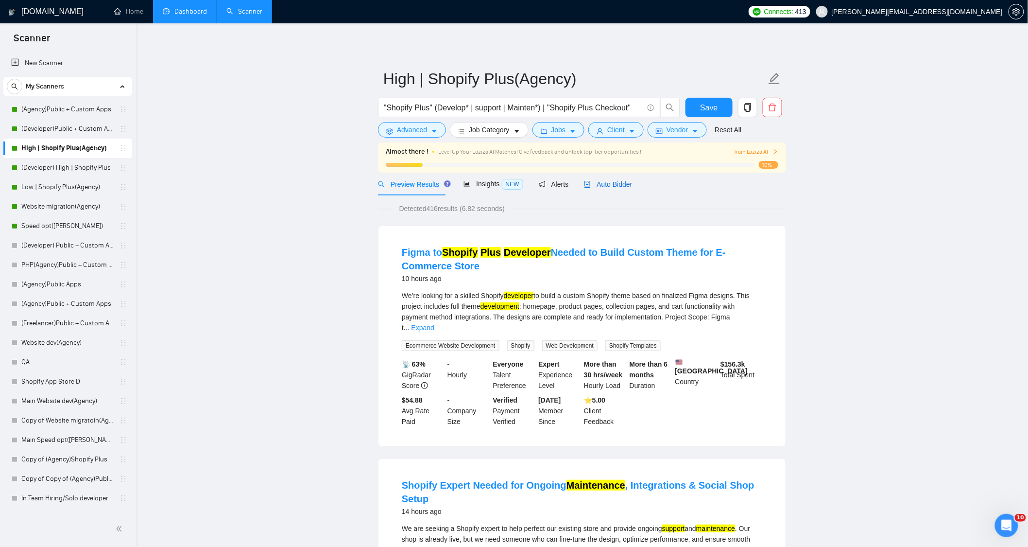
click at [610, 180] on div "Auto Bidder" at bounding box center [608, 184] width 48 height 11
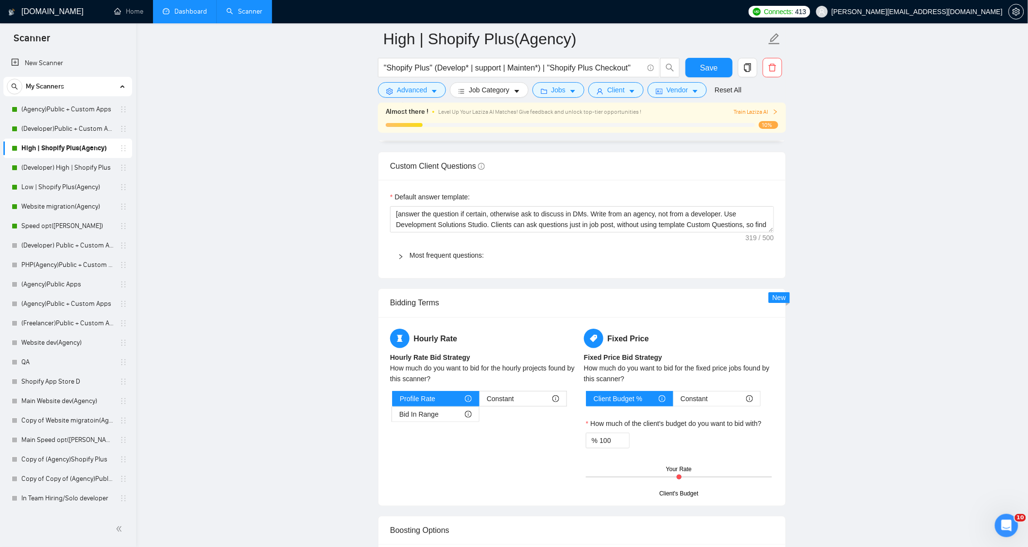
scroll to position [1458, 0]
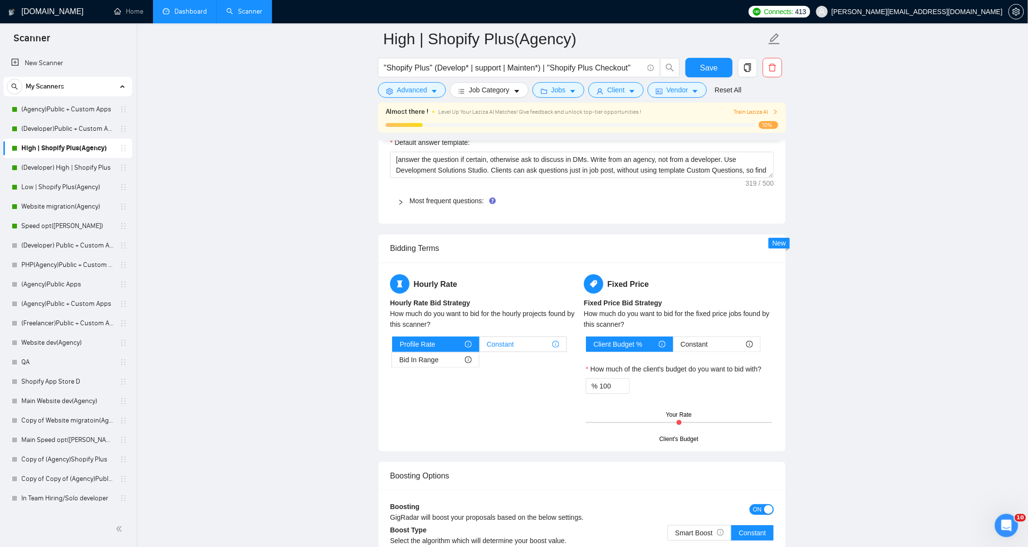
click at [508, 351] on span "Constant" at bounding box center [500, 344] width 27 height 15
click at [480, 347] on input "Constant" at bounding box center [480, 347] width 0 height 0
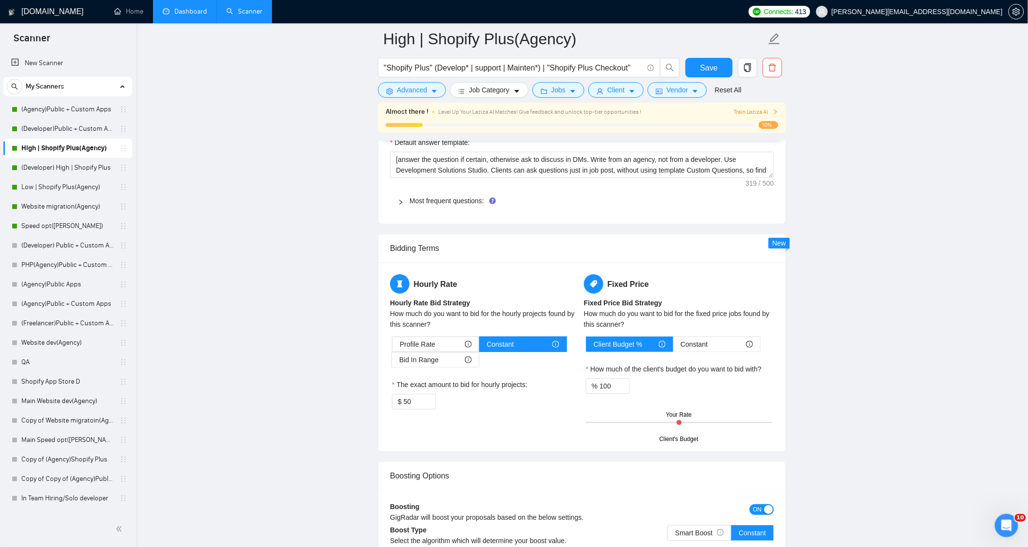
click at [386, 411] on div "Hourly Rate Hourly Rate Bid Strategy How much do you want to bid for the hourly…" at bounding box center [582, 356] width 407 height 189
type input "42"
click at [530, 392] on div "The exact amount to bid for hourly projects:" at bounding box center [485, 386] width 186 height 15
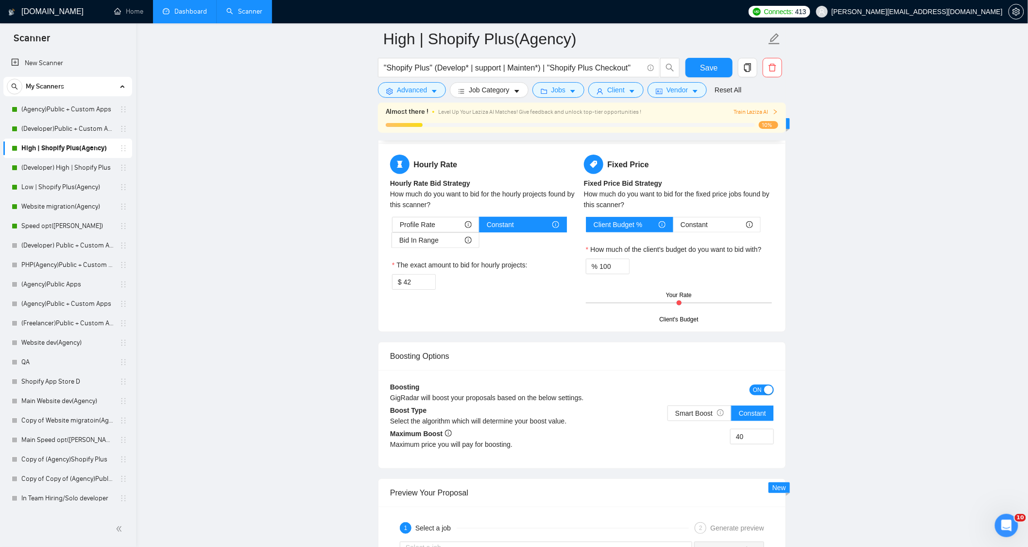
scroll to position [1566, 0]
